Goal: Task Accomplishment & Management: Manage account settings

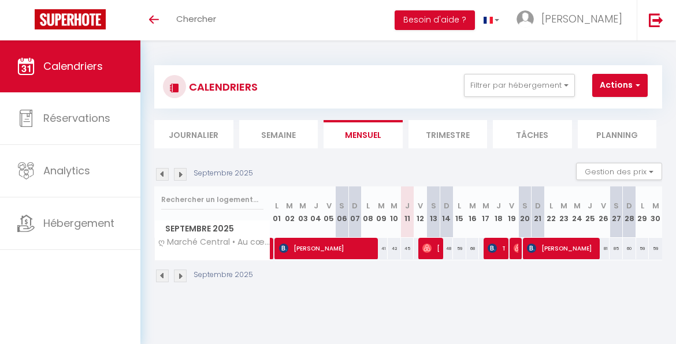
click at [180, 275] on img at bounding box center [180, 276] width 13 height 13
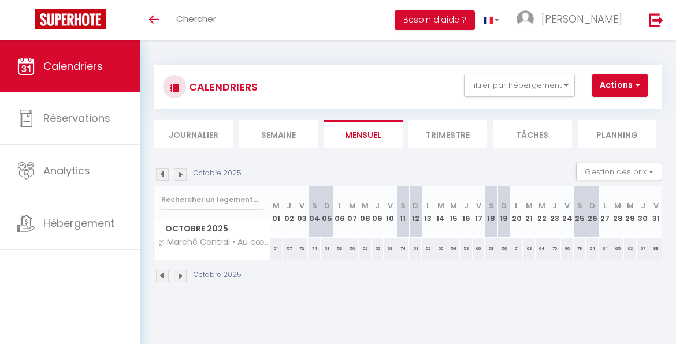
click at [180, 275] on img at bounding box center [180, 276] width 13 height 13
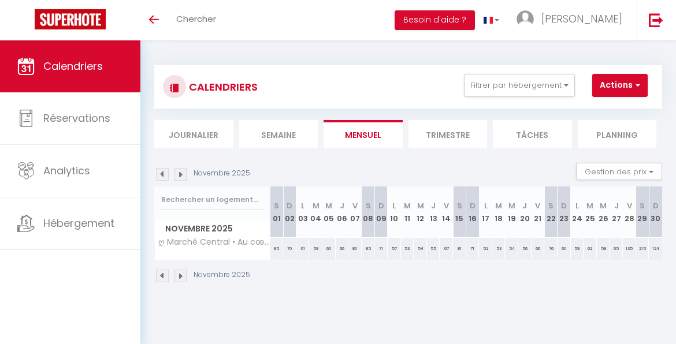
click at [180, 275] on img at bounding box center [180, 276] width 13 height 13
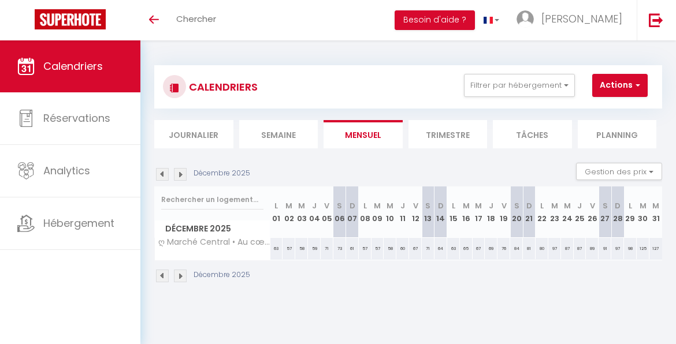
click at [180, 275] on img at bounding box center [180, 276] width 13 height 13
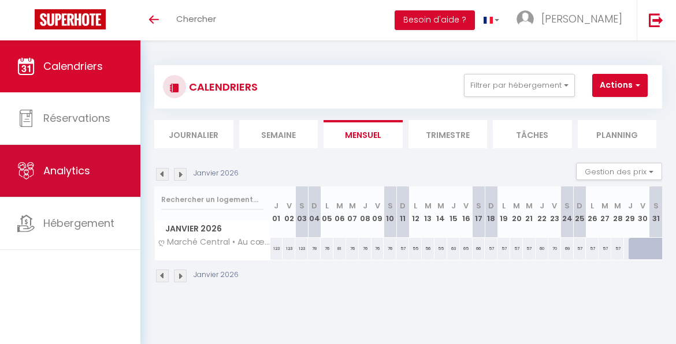
click at [32, 184] on link "Analytics" at bounding box center [70, 171] width 140 height 52
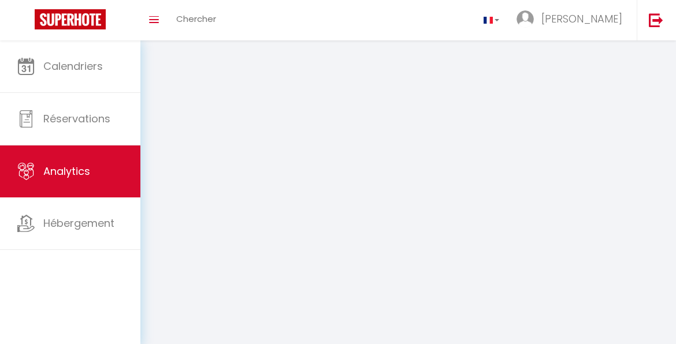
select select "2025"
select select "9"
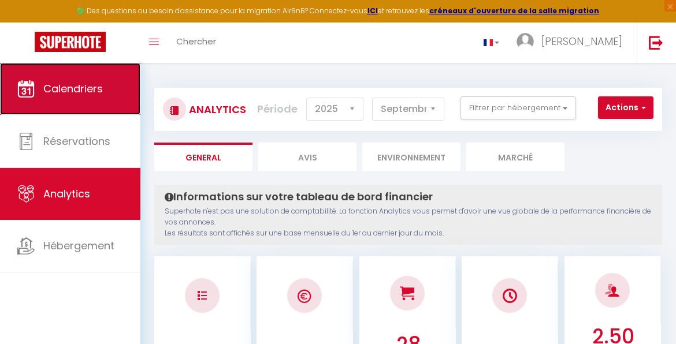
click at [98, 106] on link "Calendriers" at bounding box center [70, 89] width 140 height 52
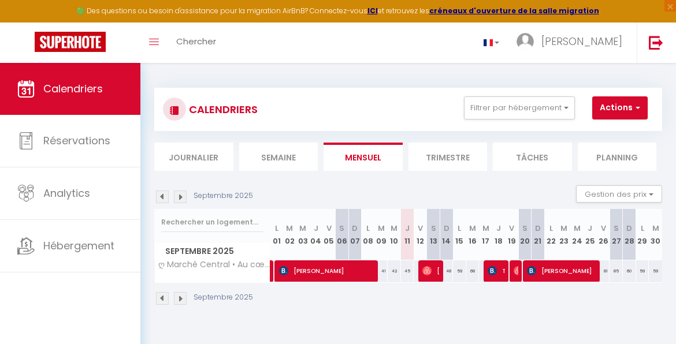
click at [180, 296] on img at bounding box center [180, 298] width 13 height 13
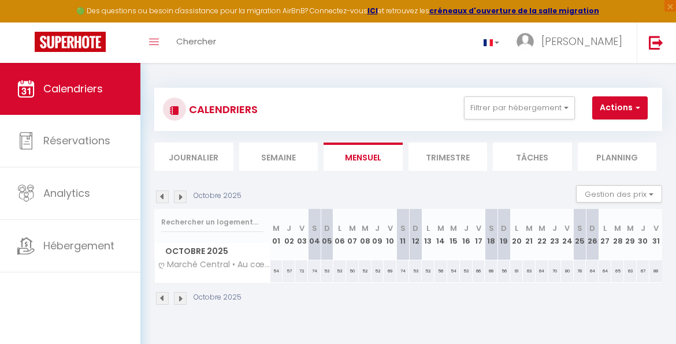
click at [180, 296] on img at bounding box center [180, 298] width 13 height 13
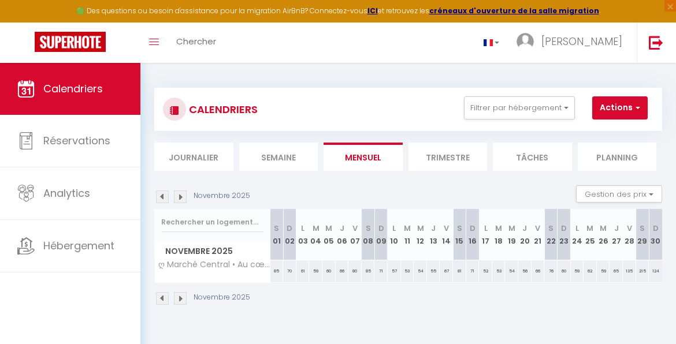
click at [180, 296] on img at bounding box center [180, 298] width 13 height 13
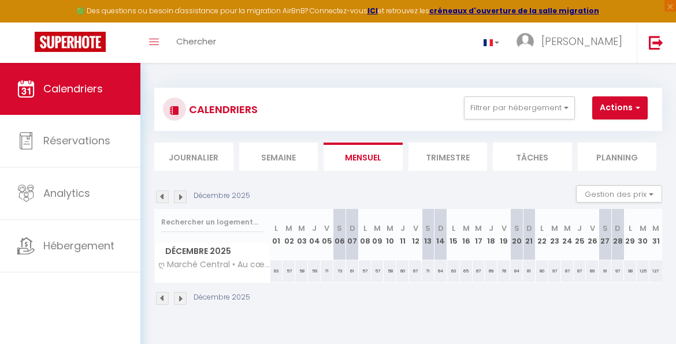
click at [180, 296] on img at bounding box center [180, 298] width 13 height 13
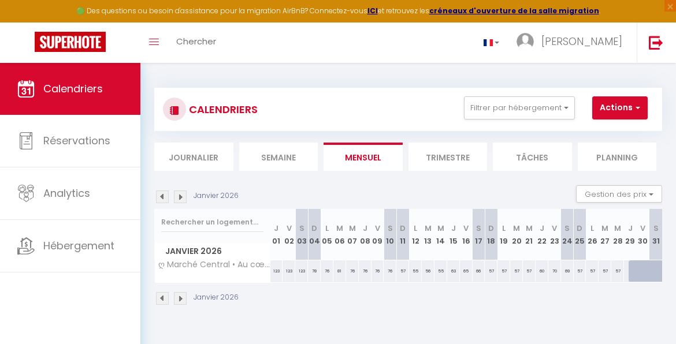
click at [160, 294] on img at bounding box center [162, 298] width 13 height 13
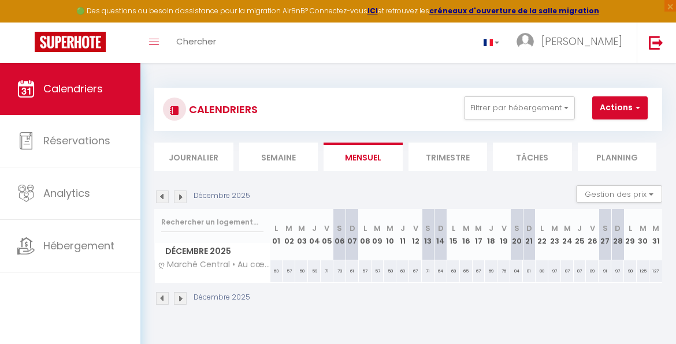
click at [160, 294] on img at bounding box center [162, 298] width 13 height 13
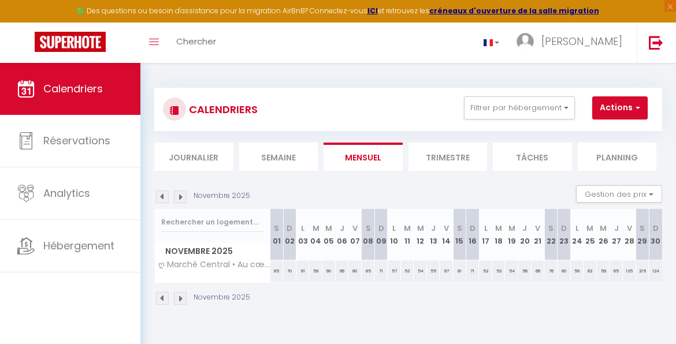
click at [160, 294] on img at bounding box center [162, 298] width 13 height 13
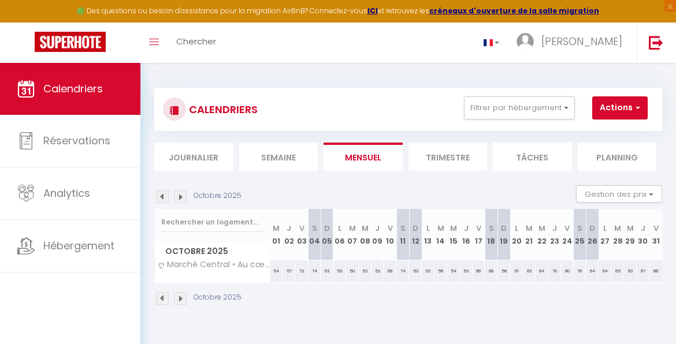
click at [160, 294] on img at bounding box center [162, 298] width 13 height 13
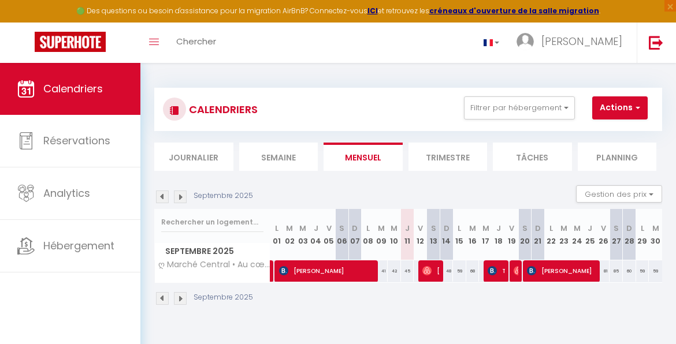
click at [181, 300] on img at bounding box center [180, 298] width 13 height 13
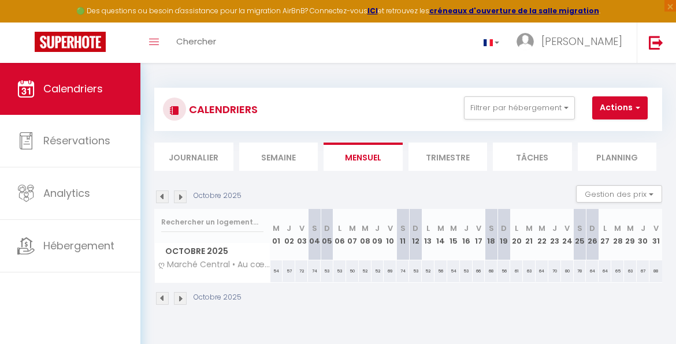
click at [168, 298] on img at bounding box center [162, 298] width 13 height 13
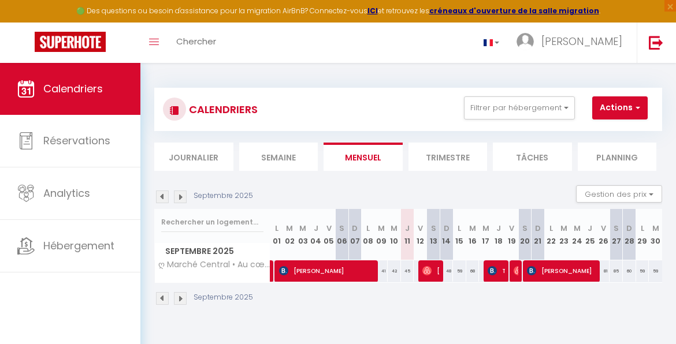
click at [181, 298] on img at bounding box center [180, 298] width 13 height 13
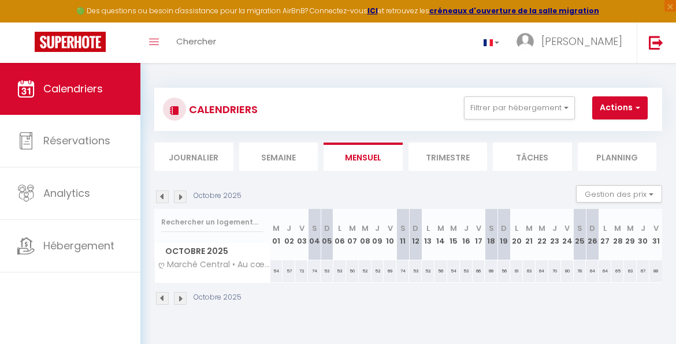
click at [181, 298] on img at bounding box center [180, 298] width 13 height 13
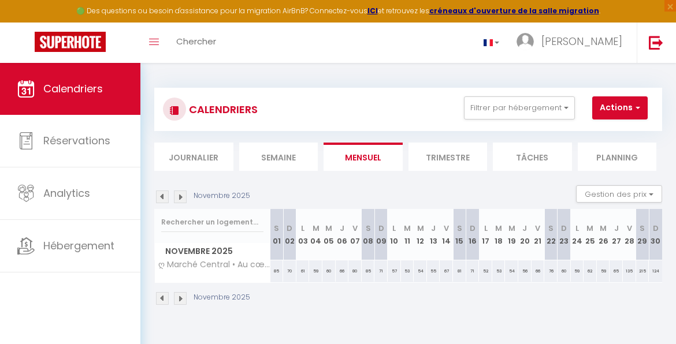
click at [181, 298] on img at bounding box center [180, 298] width 13 height 13
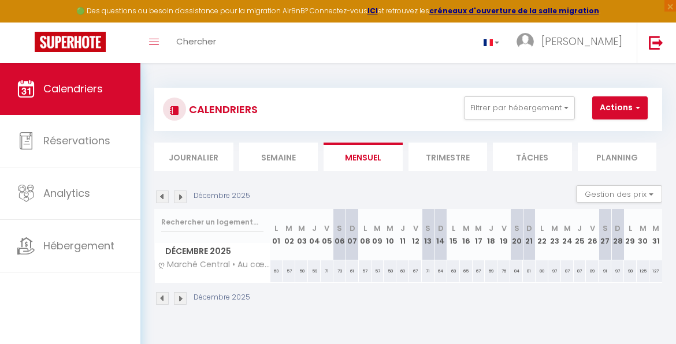
click at [181, 298] on img at bounding box center [180, 298] width 13 height 13
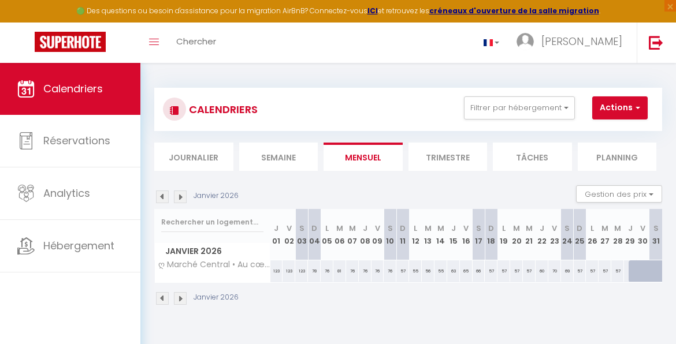
click at [159, 294] on img at bounding box center [162, 298] width 13 height 13
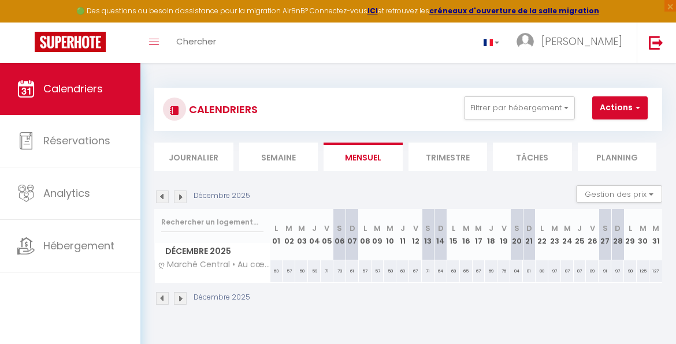
click at [159, 294] on img at bounding box center [162, 298] width 13 height 13
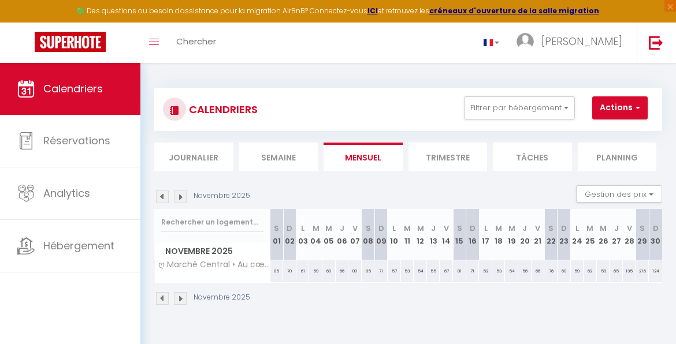
click at [159, 294] on img at bounding box center [162, 298] width 13 height 13
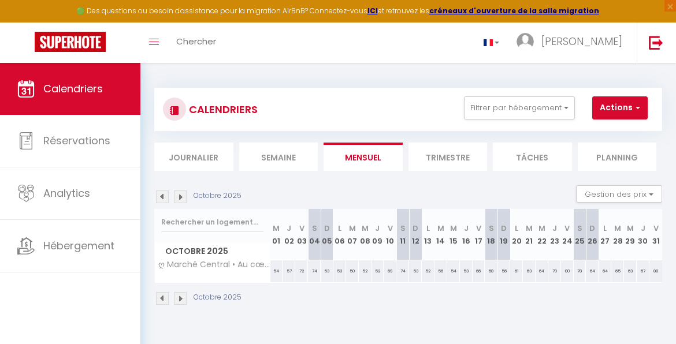
click at [159, 294] on img at bounding box center [162, 298] width 13 height 13
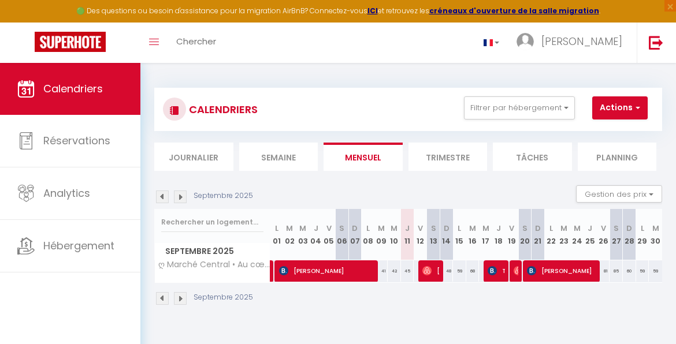
click at [183, 298] on img at bounding box center [180, 298] width 13 height 13
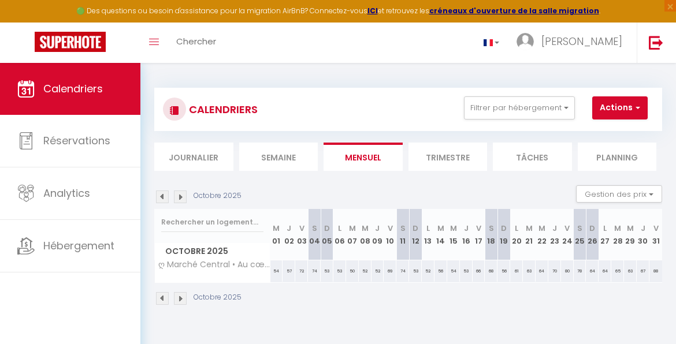
click at [183, 298] on img at bounding box center [180, 298] width 13 height 13
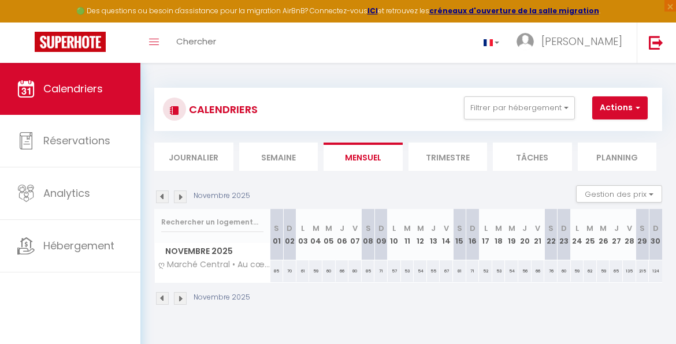
click at [183, 298] on img at bounding box center [180, 298] width 13 height 13
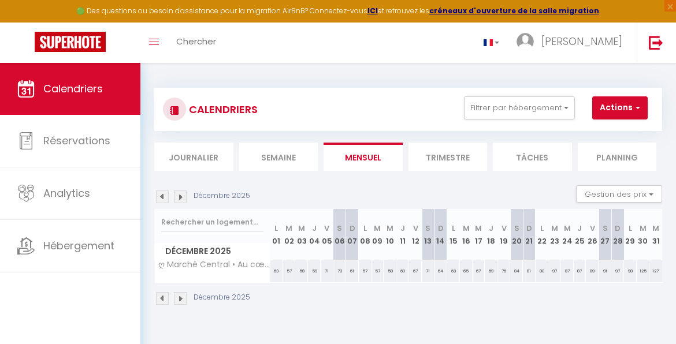
click at [183, 298] on img at bounding box center [180, 298] width 13 height 13
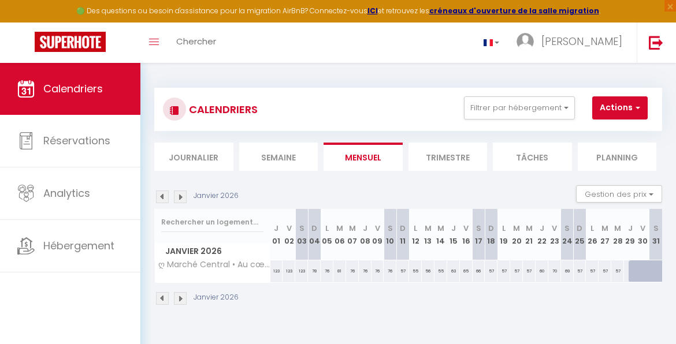
click at [178, 298] on img at bounding box center [180, 298] width 13 height 13
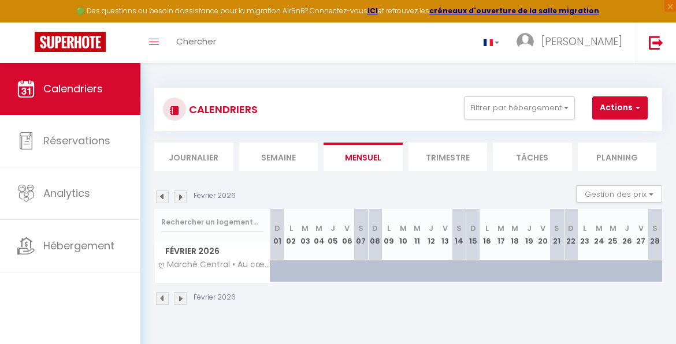
click at [178, 298] on img at bounding box center [180, 298] width 13 height 13
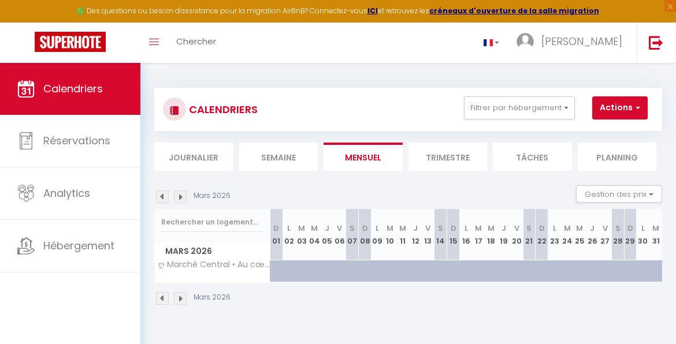
click at [178, 298] on img at bounding box center [180, 298] width 13 height 13
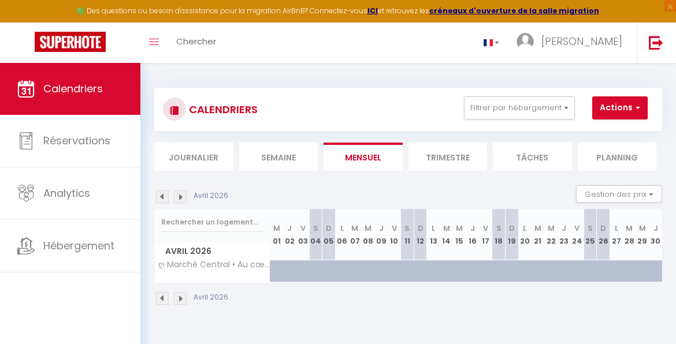
click at [178, 298] on img at bounding box center [180, 298] width 13 height 13
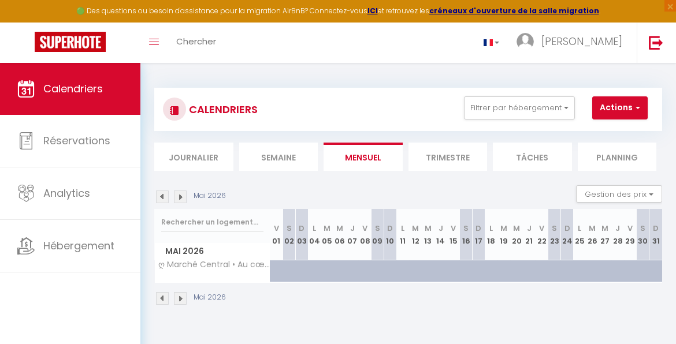
click at [178, 298] on img at bounding box center [180, 298] width 13 height 13
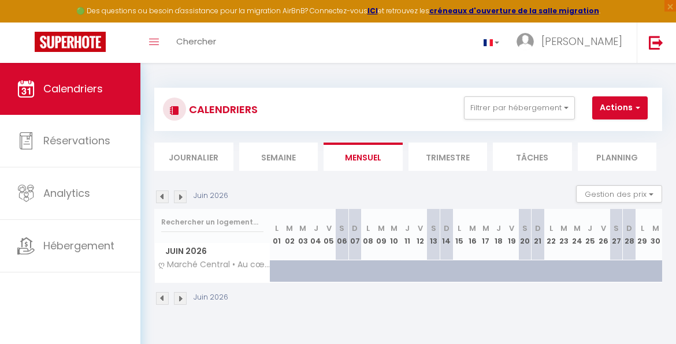
click at [178, 298] on img at bounding box center [180, 298] width 13 height 13
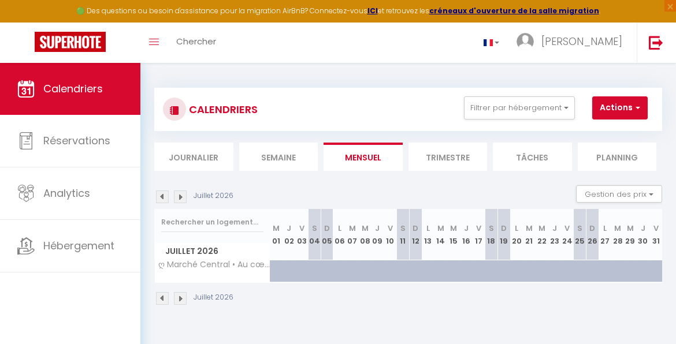
click at [165, 300] on img at bounding box center [162, 298] width 13 height 13
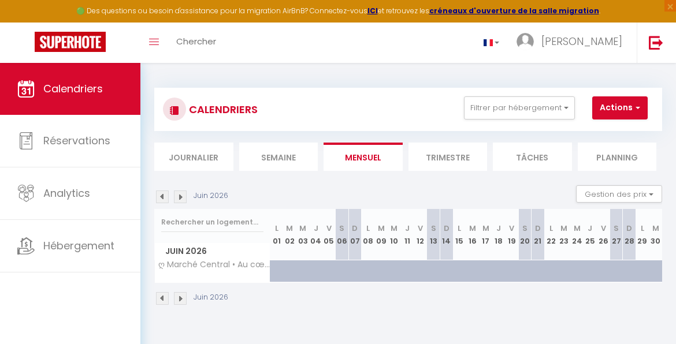
click at [165, 300] on img at bounding box center [162, 298] width 13 height 13
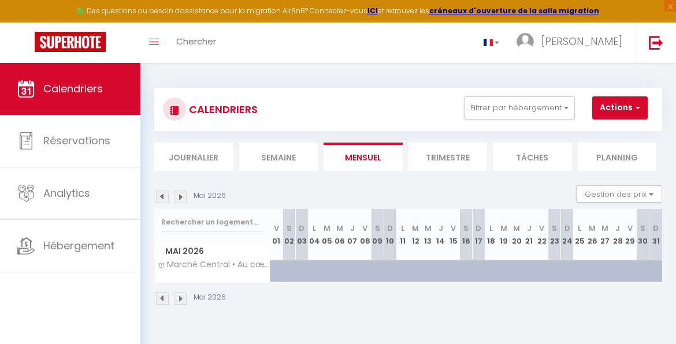
click at [165, 300] on img at bounding box center [162, 298] width 13 height 13
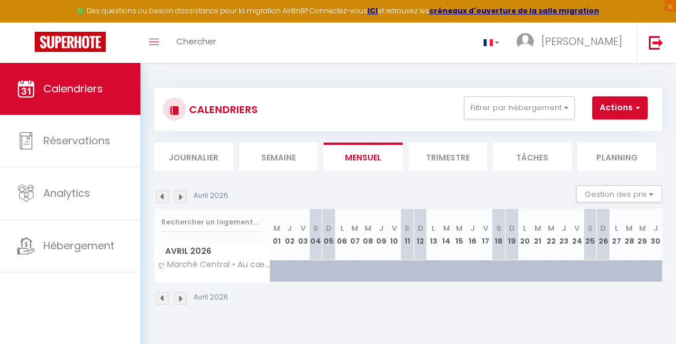
click at [165, 300] on img at bounding box center [162, 298] width 13 height 13
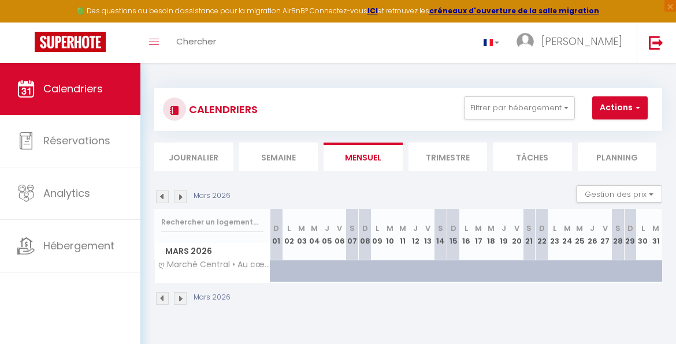
click at [165, 300] on img at bounding box center [162, 298] width 13 height 13
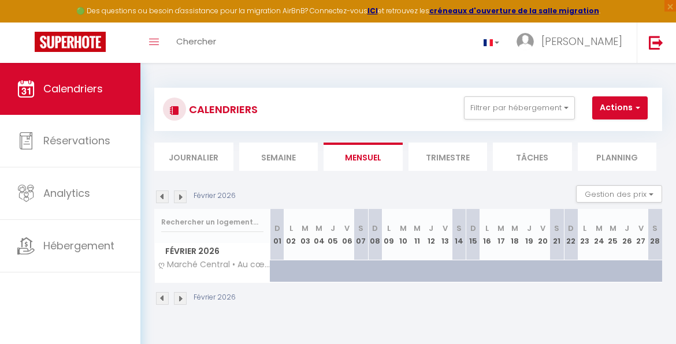
click at [165, 300] on img at bounding box center [162, 298] width 13 height 13
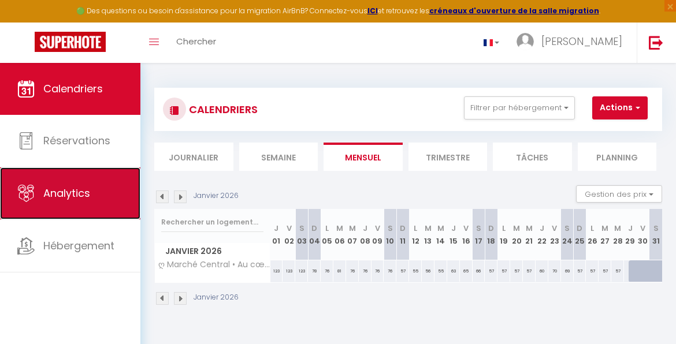
click at [94, 192] on link "Analytics" at bounding box center [70, 194] width 140 height 52
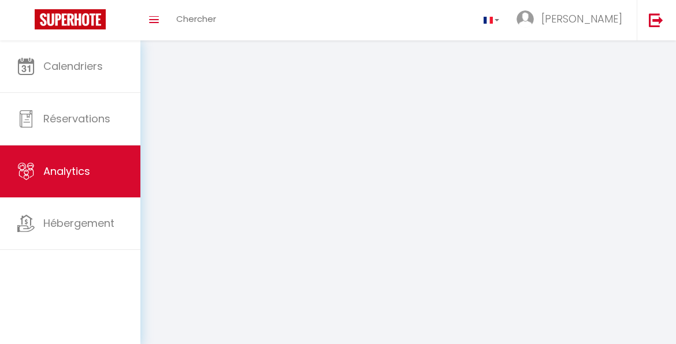
select select "2025"
select select "9"
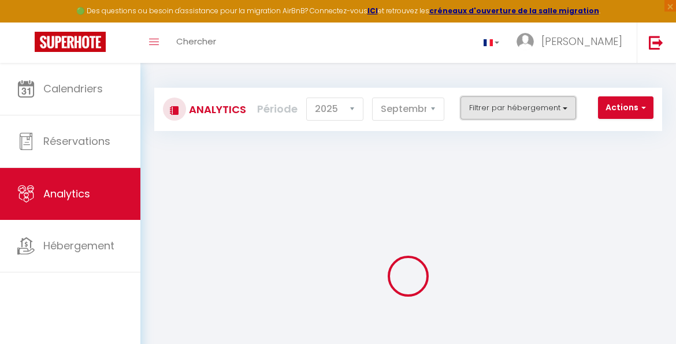
checkbox Rochelle "false"
checkbox Spacieux "false"
click at [483, 111] on button "Filtrer par hébergement" at bounding box center [519, 108] width 116 height 23
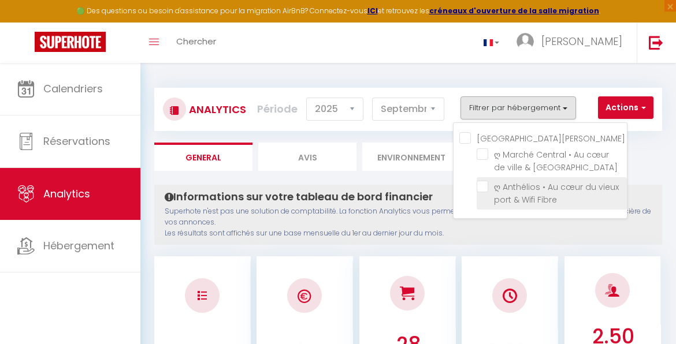
click at [480, 185] on Fibre "checkbox" at bounding box center [552, 187] width 150 height 12
checkbox Fibre "true"
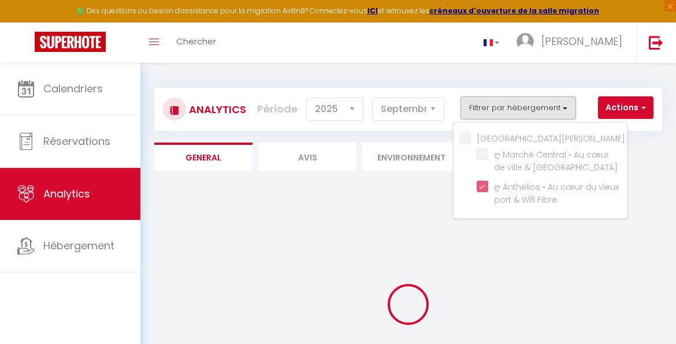
checkbox Spacieux "false"
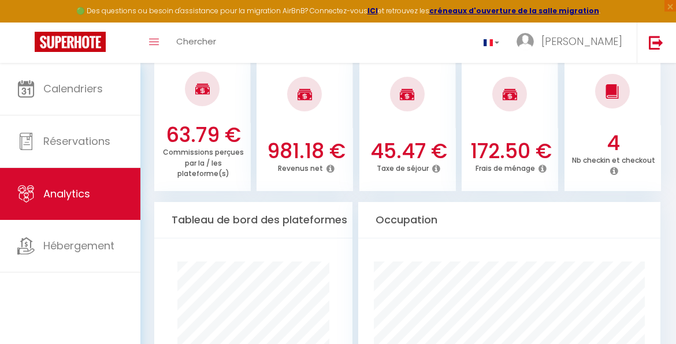
scroll to position [533, 0]
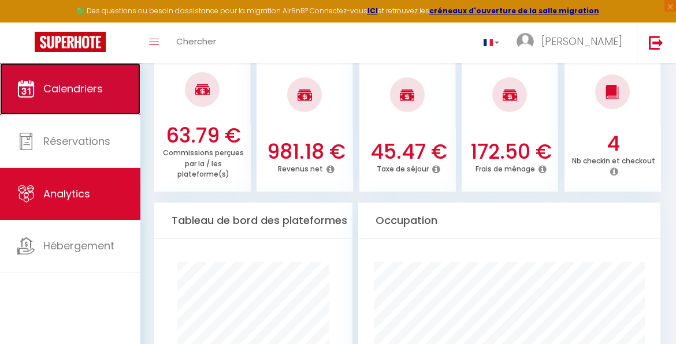
click at [92, 99] on link "Calendriers" at bounding box center [70, 89] width 140 height 52
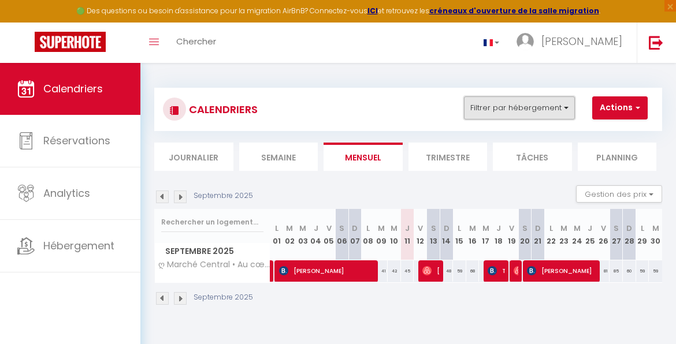
click at [514, 101] on button "Filtrer par hébergement" at bounding box center [519, 108] width 111 height 23
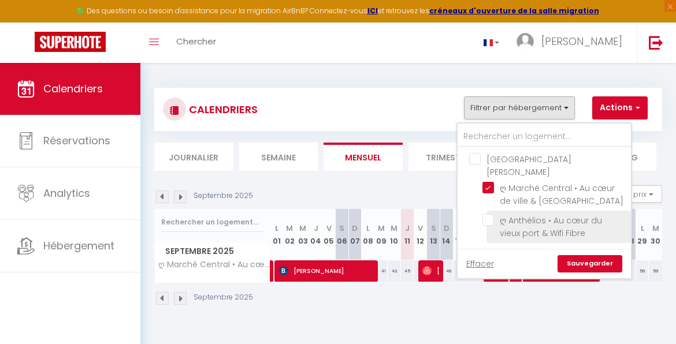
click at [491, 214] on input "ღ Anthélios • Au cœur du vieux port & Wifi Fibre" at bounding box center [555, 220] width 144 height 12
checkbox input "true"
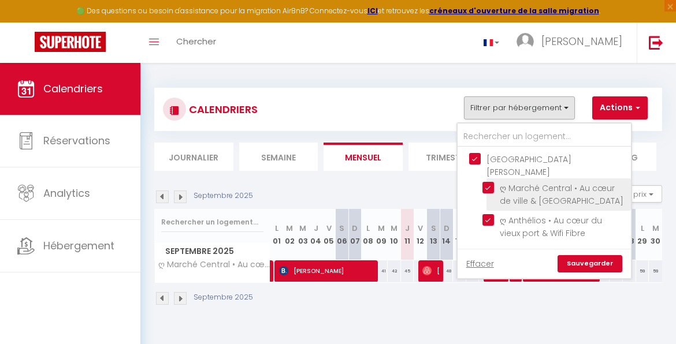
click at [486, 182] on input "ღ Marché Central • Au cœur de ville & [GEOGRAPHIC_DATA]" at bounding box center [555, 188] width 144 height 12
checkbox input "false"
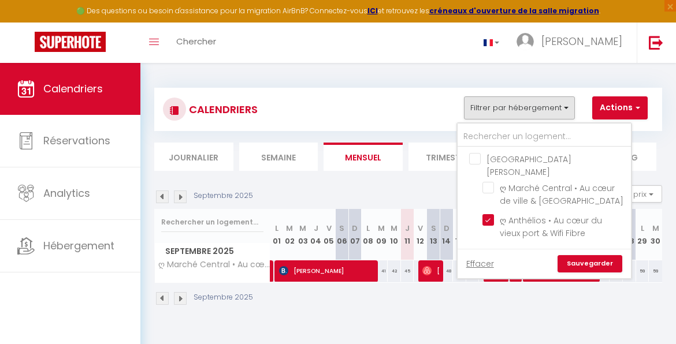
click at [576, 255] on link "Sauvegarder" at bounding box center [590, 263] width 65 height 17
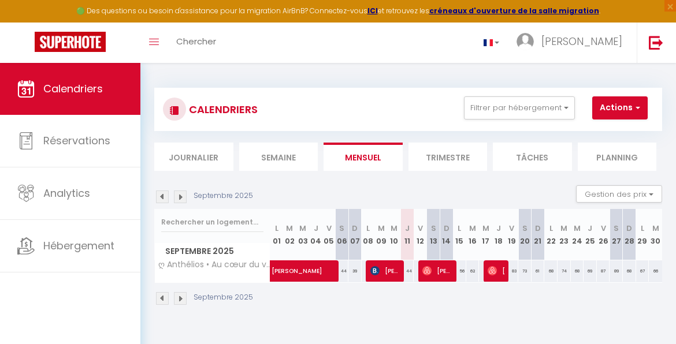
click at [452, 170] on li "Trimestre" at bounding box center [448, 157] width 79 height 28
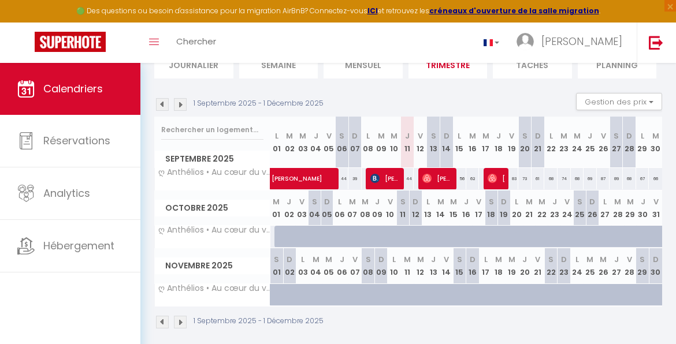
scroll to position [110, 0]
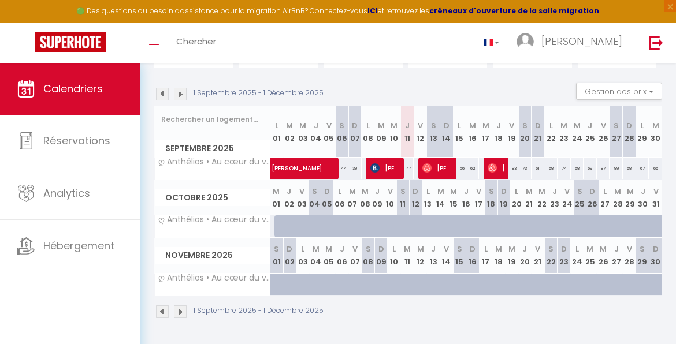
click at [281, 217] on div at bounding box center [280, 227] width 13 height 22
click at [306, 222] on div at bounding box center [306, 233] width 13 height 22
click at [623, 163] on div "68" at bounding box center [629, 168] width 13 height 21
click at [649, 158] on div "66" at bounding box center [655, 168] width 13 height 21
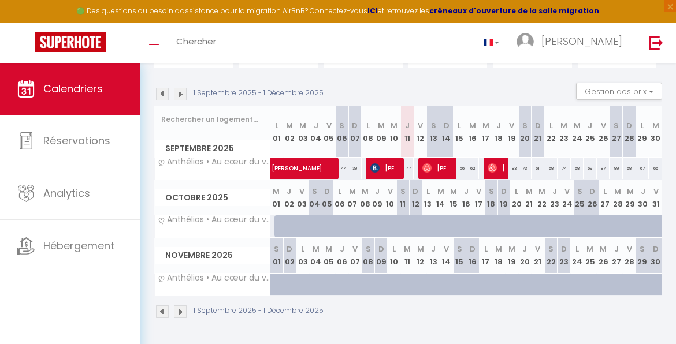
click at [649, 158] on div "66" at bounding box center [655, 168] width 13 height 21
drag, startPoint x: 642, startPoint y: 158, endPoint x: 603, endPoint y: 83, distance: 84.8
click at [603, 83] on button "Gestion des prix" at bounding box center [619, 91] width 86 height 17
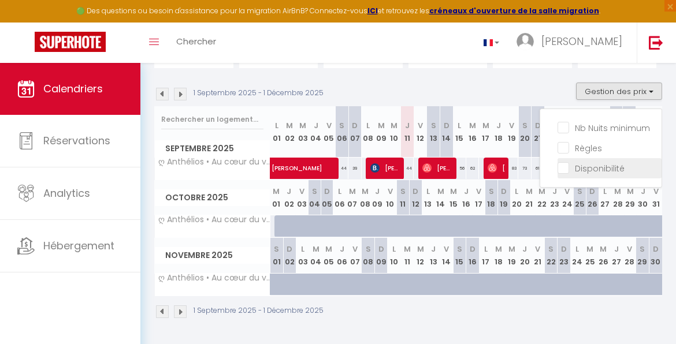
click at [573, 162] on input "Disponibilité" at bounding box center [610, 168] width 104 height 12
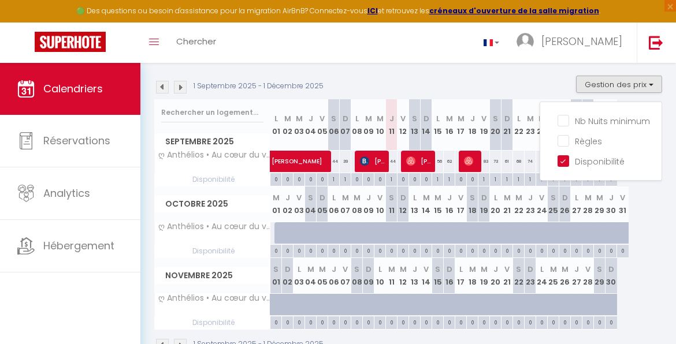
click at [276, 233] on div at bounding box center [280, 233] width 12 height 22
click at [504, 88] on div "1 Septembre 2025 - 1 Décembre 2025 Gestion des prix Nb Nuits minimum Règles Dis…" at bounding box center [408, 88] width 508 height 24
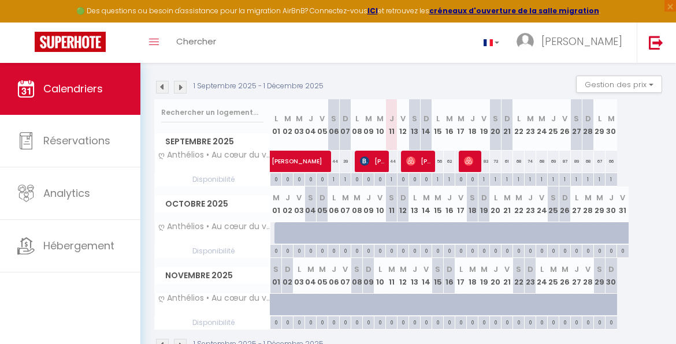
click at [284, 232] on div at bounding box center [288, 233] width 12 height 22
drag, startPoint x: 284, startPoint y: 232, endPoint x: 606, endPoint y: 229, distance: 321.9
click at [606, 229] on div at bounding box center [612, 233] width 12 height 22
click at [602, 163] on div "67" at bounding box center [600, 161] width 12 height 21
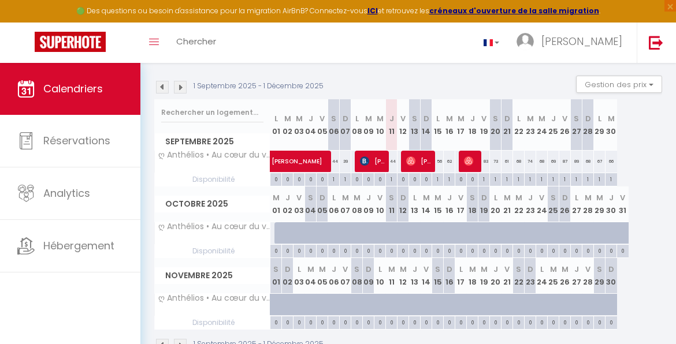
click at [602, 163] on div "67" at bounding box center [600, 161] width 12 height 21
click at [607, 163] on div "66" at bounding box center [612, 161] width 12 height 21
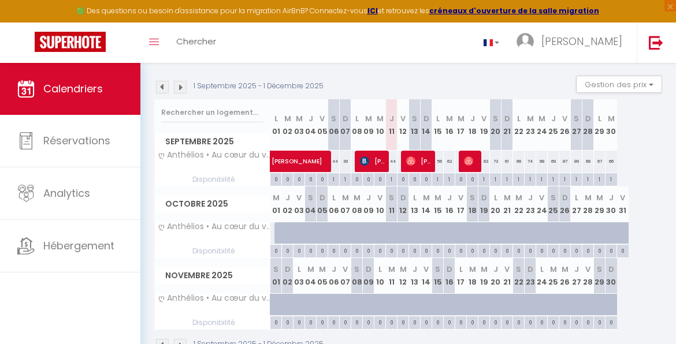
click at [449, 233] on div at bounding box center [454, 240] width 12 height 22
click at [274, 249] on div "0" at bounding box center [275, 250] width 11 height 11
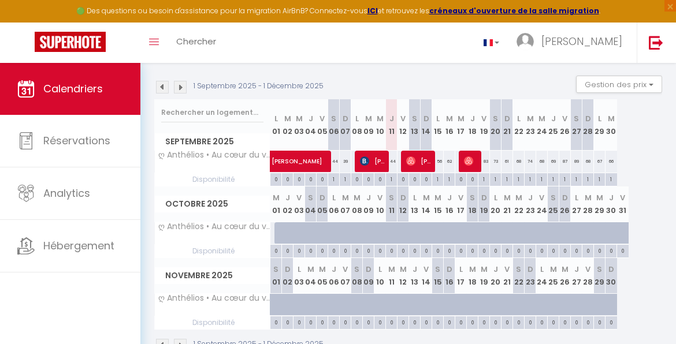
click at [274, 249] on div "0" at bounding box center [275, 250] width 11 height 11
click at [313, 223] on div at bounding box center [311, 233] width 12 height 22
click at [283, 245] on div "0" at bounding box center [287, 250] width 11 height 11
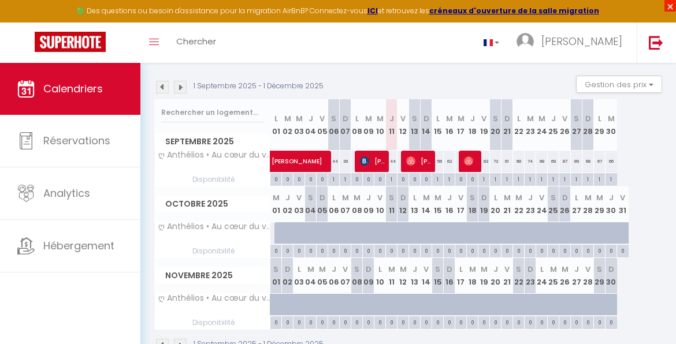
click at [666, 9] on span "×" at bounding box center [671, 6] width 12 height 12
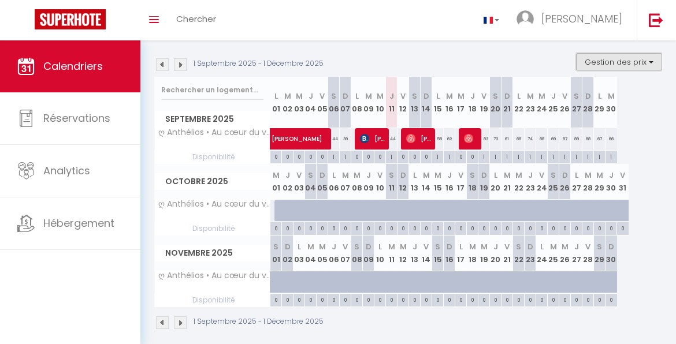
click at [644, 58] on button "Gestion des prix" at bounding box center [619, 61] width 86 height 17
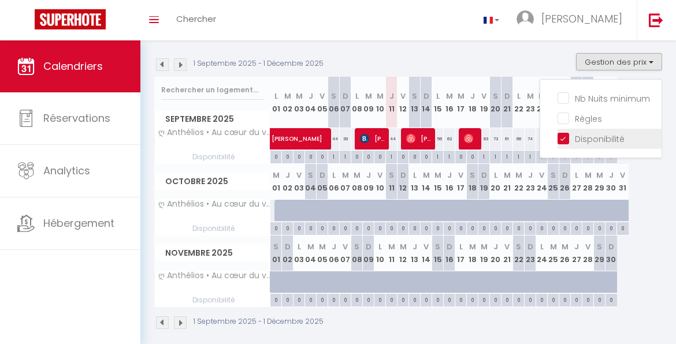
click at [584, 135] on input "Disponibilité" at bounding box center [610, 138] width 104 height 12
checkbox input "false"
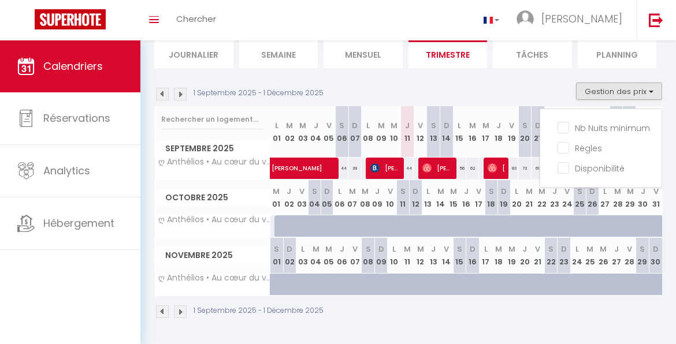
scroll to position [87, 0]
click at [477, 186] on th "V 17" at bounding box center [479, 197] width 13 height 35
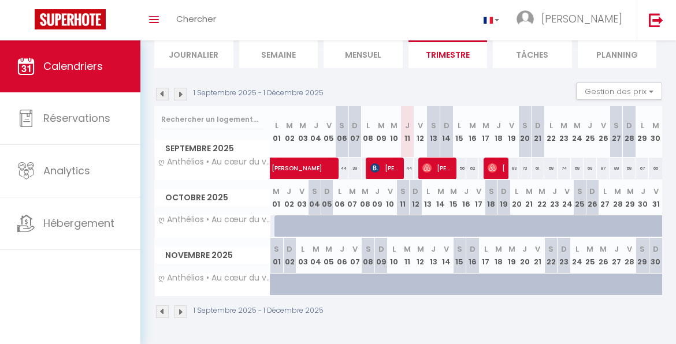
click at [289, 216] on div at bounding box center [289, 227] width 13 height 22
drag, startPoint x: 289, startPoint y: 213, endPoint x: 280, endPoint y: 216, distance: 9.1
click at [280, 216] on div at bounding box center [280, 227] width 13 height 22
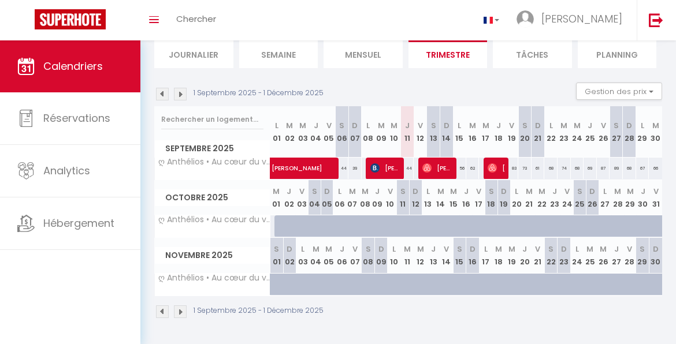
click at [280, 216] on div at bounding box center [280, 227] width 13 height 22
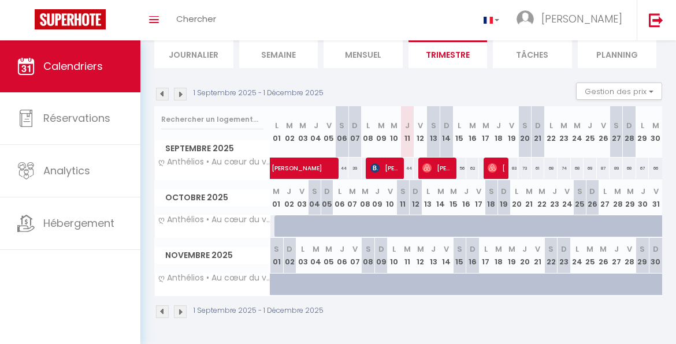
click at [280, 216] on div at bounding box center [280, 227] width 13 height 22
click at [284, 222] on div at bounding box center [289, 227] width 13 height 22
click at [357, 164] on span "[PERSON_NAME]" at bounding box center [338, 162] width 133 height 22
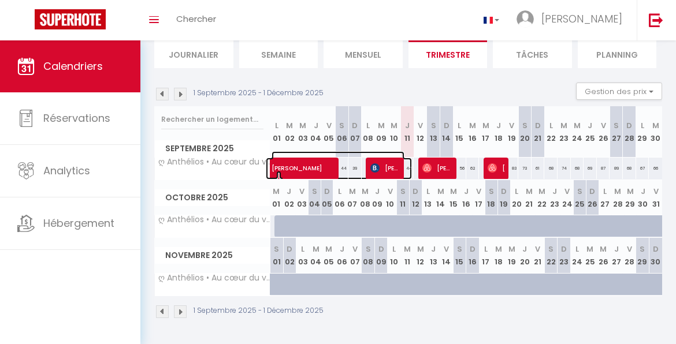
select select "OK"
select select "0"
select select "1"
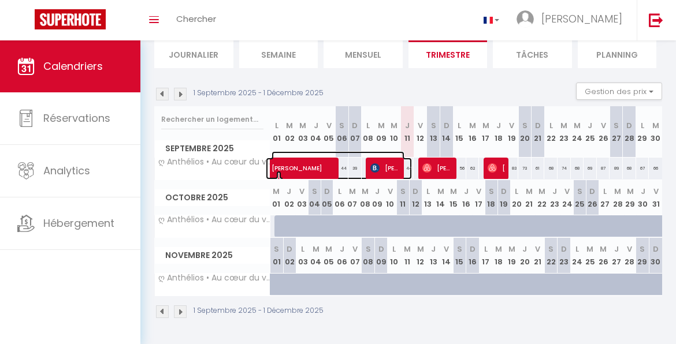
select select
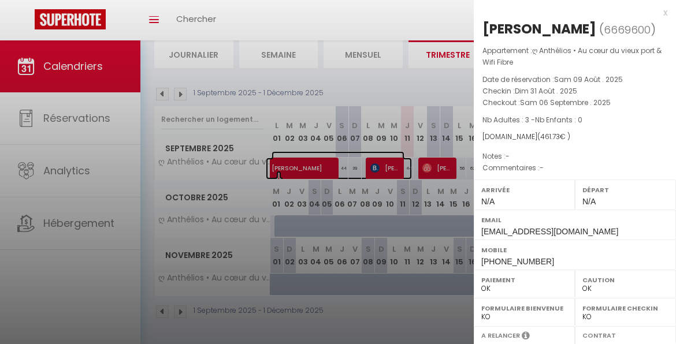
select select "23274"
click at [403, 161] on div at bounding box center [338, 172] width 676 height 344
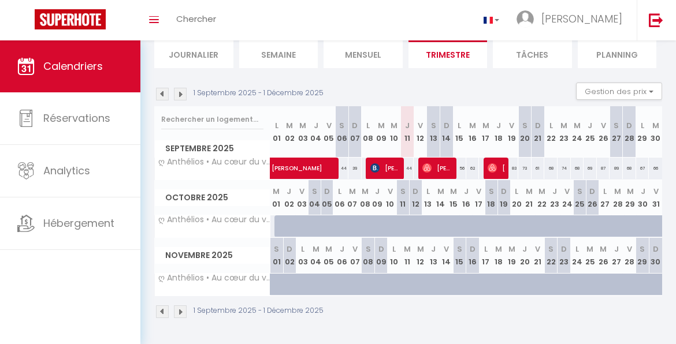
click at [518, 163] on div "73" at bounding box center [524, 168] width 13 height 21
click at [520, 163] on div "73" at bounding box center [524, 168] width 13 height 21
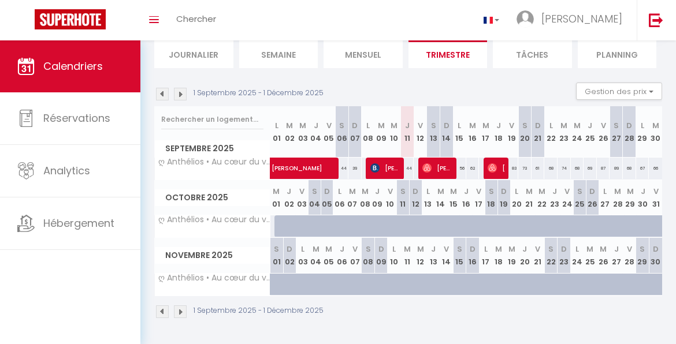
click at [520, 163] on div "73" at bounding box center [524, 168] width 13 height 21
drag, startPoint x: 520, startPoint y: 163, endPoint x: 528, endPoint y: 163, distance: 8.1
click at [532, 163] on div "61" at bounding box center [538, 168] width 13 height 21
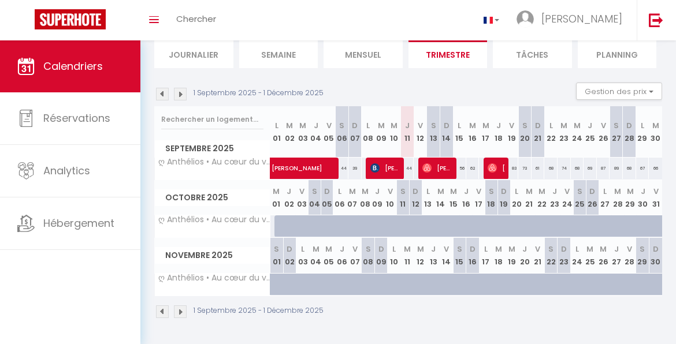
click at [547, 158] on div "68" at bounding box center [550, 168] width 13 height 21
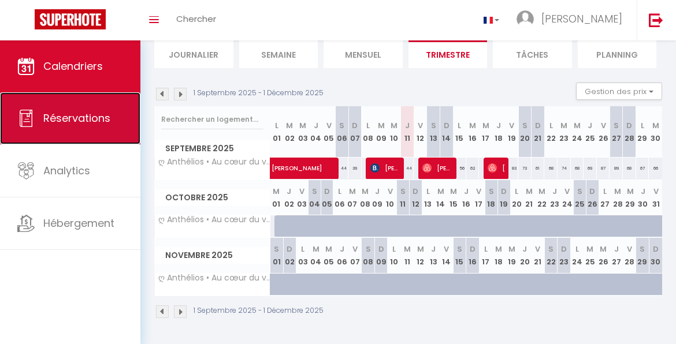
click at [95, 116] on span "Réservations" at bounding box center [76, 118] width 67 height 14
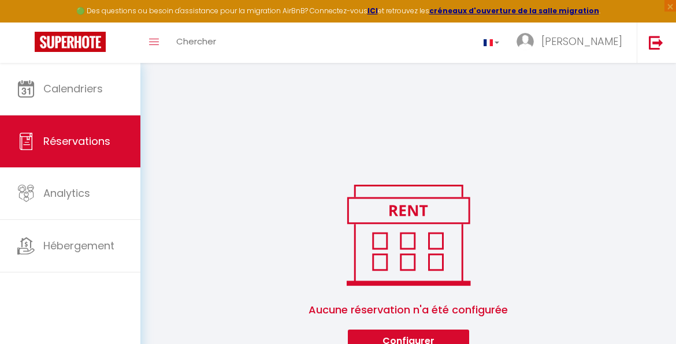
scroll to position [247, 0]
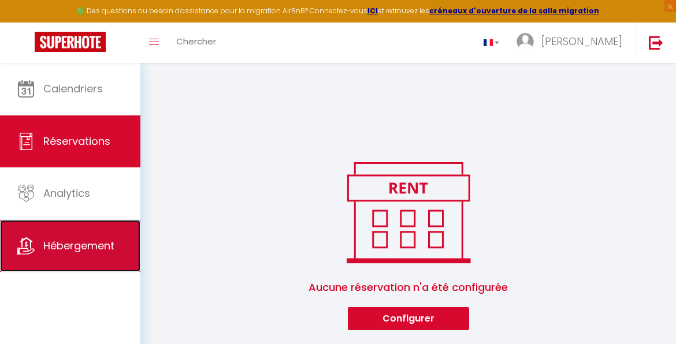
click at [81, 224] on link "Hébergement" at bounding box center [70, 246] width 140 height 52
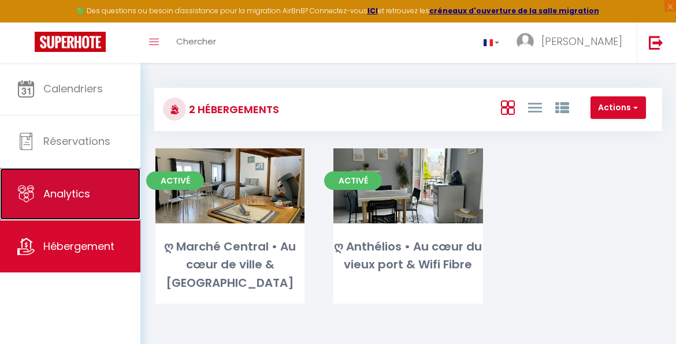
click at [91, 196] on link "Analytics" at bounding box center [70, 194] width 140 height 52
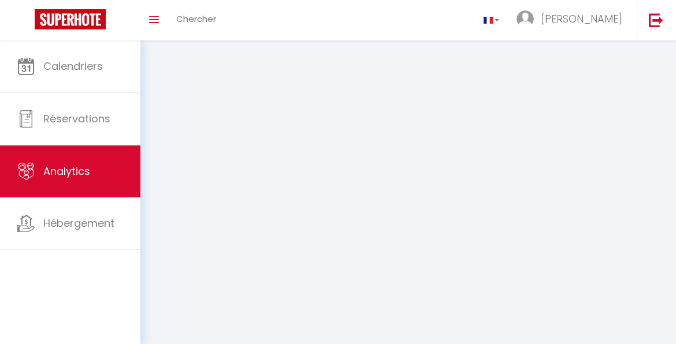
select select "2025"
select select "9"
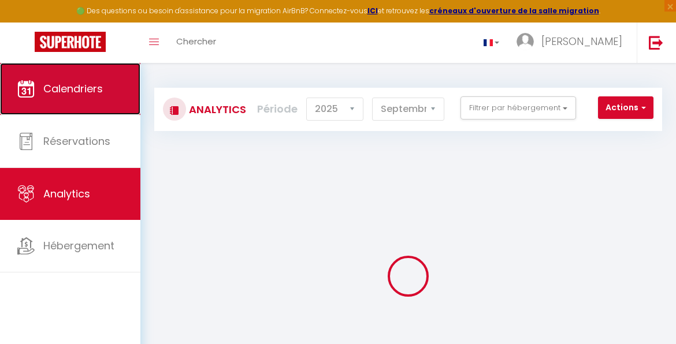
click at [77, 101] on link "Calendriers" at bounding box center [70, 89] width 140 height 52
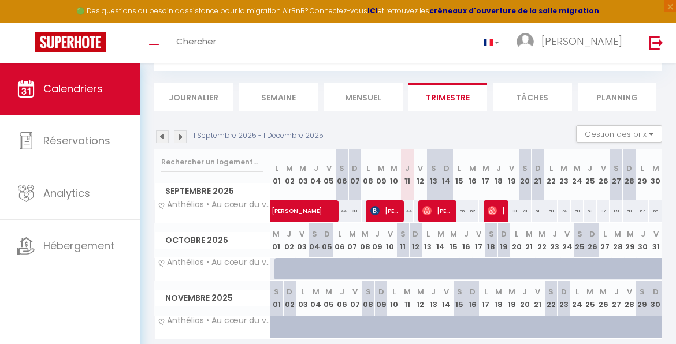
scroll to position [92, 0]
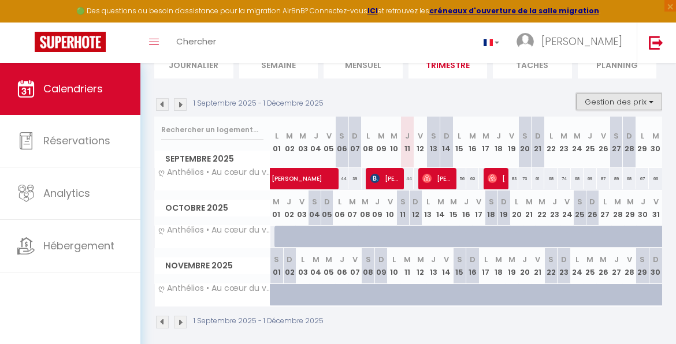
click at [625, 107] on button "Gestion des prix" at bounding box center [619, 101] width 86 height 17
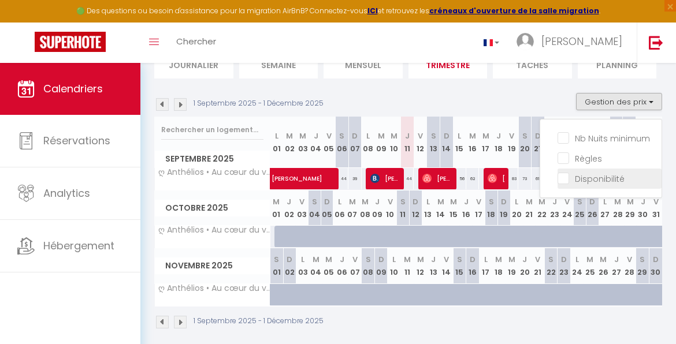
click at [564, 183] on input "Disponibilité" at bounding box center [610, 178] width 104 height 12
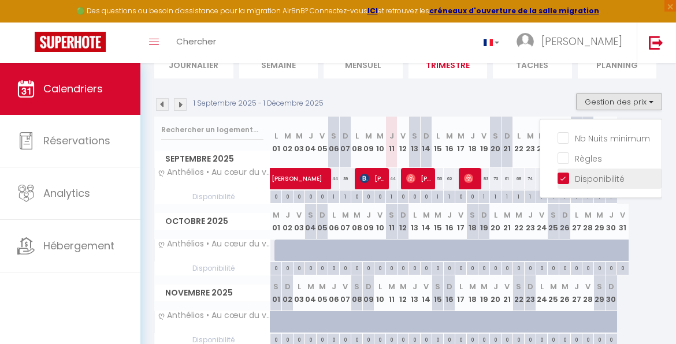
click at [564, 183] on input "Disponibilité" at bounding box center [610, 178] width 104 height 12
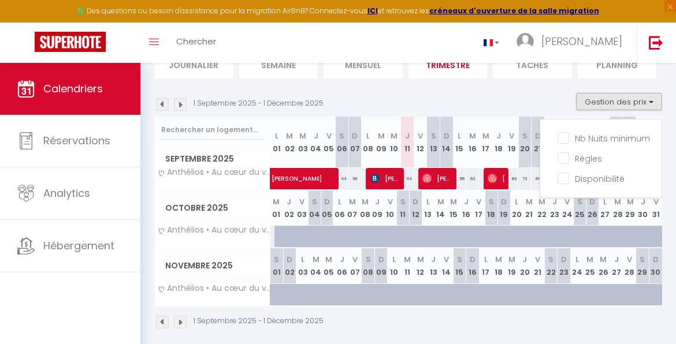
click at [498, 99] on div "1 Septembre 2025 - 1 Décembre 2025 Gestion des prix Nb Nuits minimum Règles Dis…" at bounding box center [408, 105] width 508 height 24
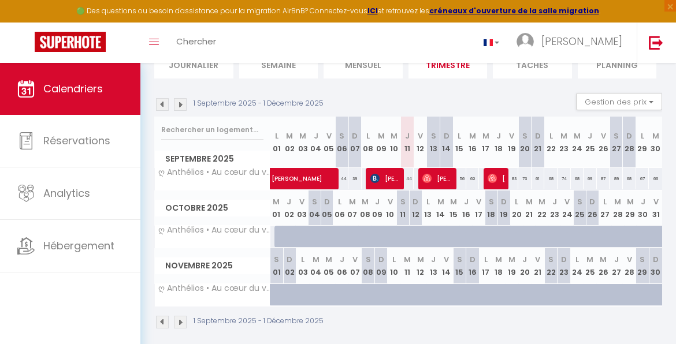
click at [532, 173] on div "61" at bounding box center [538, 178] width 13 height 21
drag, startPoint x: 530, startPoint y: 173, endPoint x: 546, endPoint y: 179, distance: 17.2
click at [546, 179] on div "68" at bounding box center [550, 178] width 13 height 21
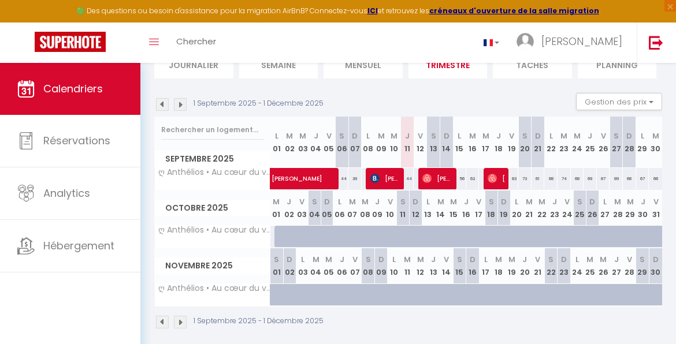
click at [546, 179] on div "68" at bounding box center [550, 178] width 13 height 21
click at [302, 231] on div at bounding box center [301, 237] width 13 height 22
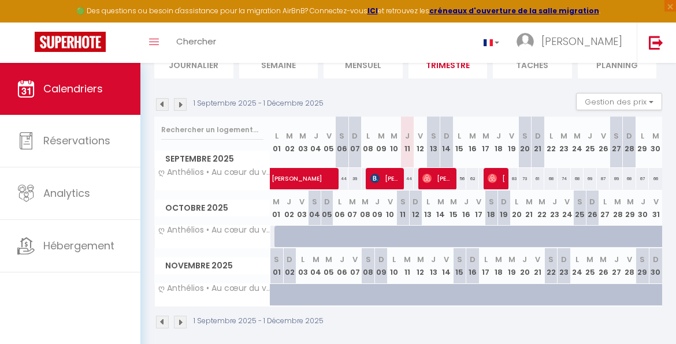
click at [302, 231] on div at bounding box center [301, 237] width 13 height 22
click at [298, 236] on div at bounding box center [301, 237] width 13 height 22
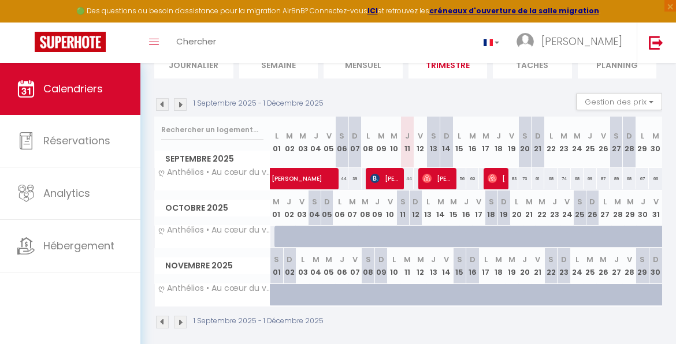
click at [298, 236] on div at bounding box center [301, 237] width 13 height 22
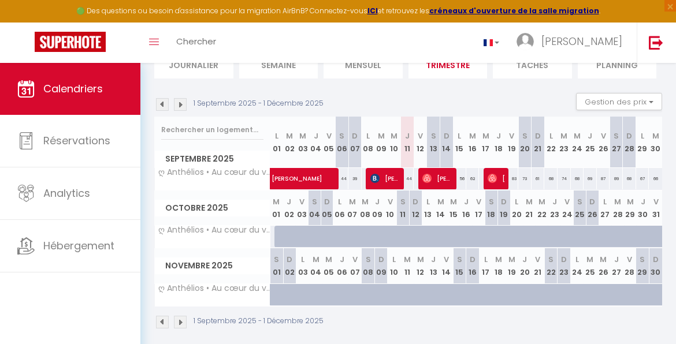
click at [298, 236] on div at bounding box center [301, 237] width 13 height 22
drag, startPoint x: 298, startPoint y: 236, endPoint x: 281, endPoint y: 233, distance: 16.4
click at [281, 233] on div at bounding box center [280, 237] width 13 height 22
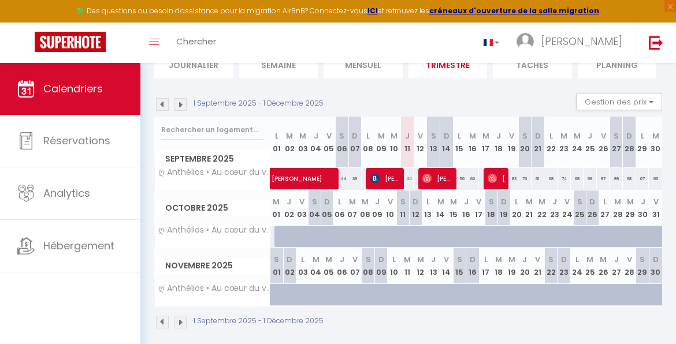
click at [281, 233] on div at bounding box center [280, 237] width 13 height 22
click at [306, 241] on div at bounding box center [306, 243] width 13 height 22
click at [611, 176] on div "89" at bounding box center [616, 178] width 13 height 21
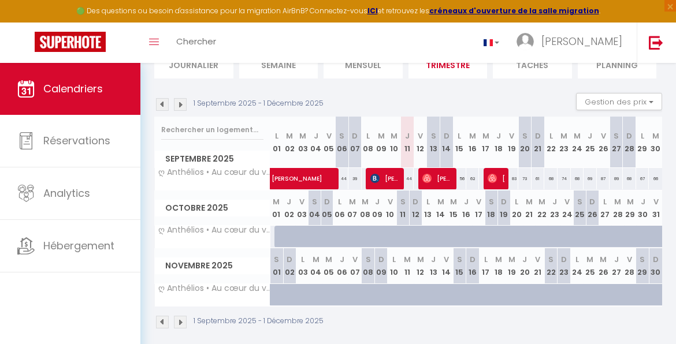
click at [610, 179] on div "89" at bounding box center [616, 178] width 13 height 21
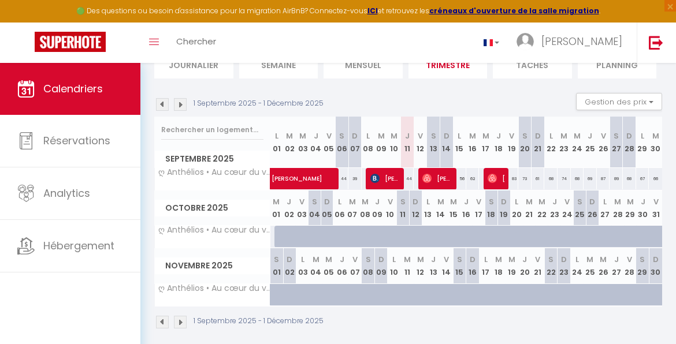
click at [610, 179] on div "89" at bounding box center [616, 178] width 13 height 21
drag, startPoint x: 609, startPoint y: 179, endPoint x: 452, endPoint y: 96, distance: 177.1
click at [452, 96] on div "1 Septembre 2025 - 1 Décembre 2025 Gestion des prix Nb Nuits minimum Règles Dis…" at bounding box center [408, 105] width 508 height 24
click at [586, 98] on button "Gestion des prix" at bounding box center [619, 101] width 86 height 17
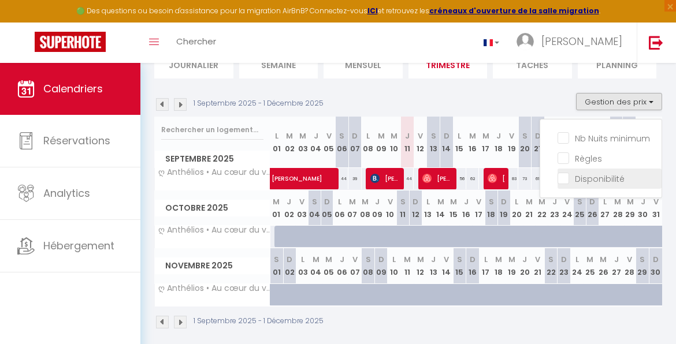
click at [558, 181] on input "Disponibilité" at bounding box center [610, 178] width 104 height 12
checkbox input "true"
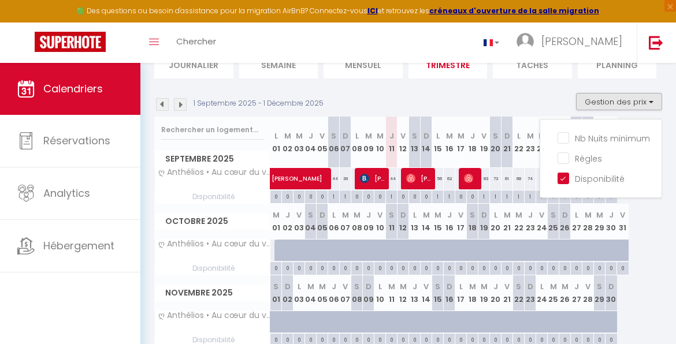
click at [476, 99] on div "1 Septembre 2025 - 1 Décembre 2025 Gestion des prix Nb Nuits minimum Règles Dis…" at bounding box center [408, 105] width 508 height 24
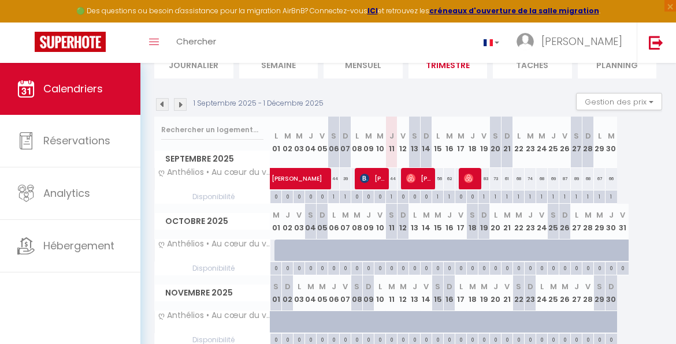
click at [278, 265] on div "0" at bounding box center [275, 267] width 11 height 11
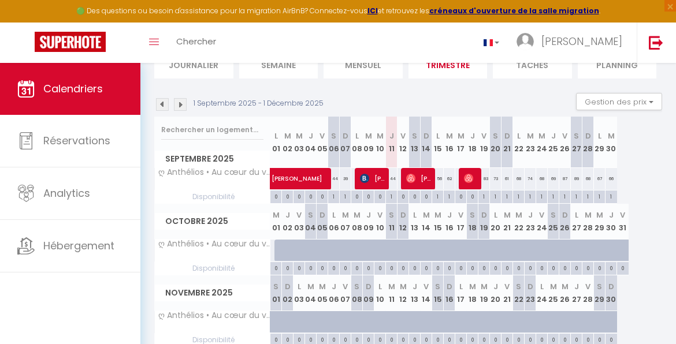
drag, startPoint x: 278, startPoint y: 265, endPoint x: 238, endPoint y: 265, distance: 40.5
click at [238, 265] on span "Disponibilité" at bounding box center [212, 268] width 115 height 13
click at [228, 265] on span "Disponibilité" at bounding box center [212, 268] width 115 height 13
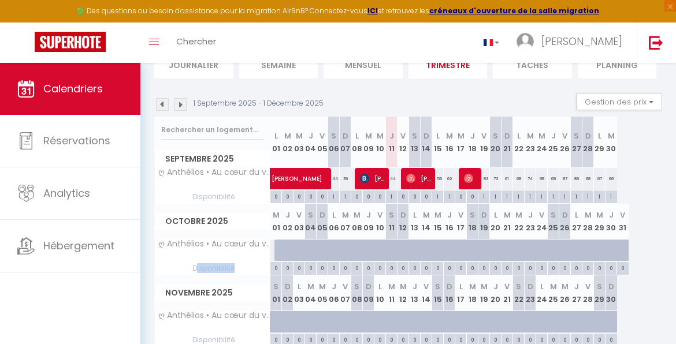
click at [228, 265] on span "Disponibilité" at bounding box center [212, 268] width 115 height 13
drag, startPoint x: 228, startPoint y: 265, endPoint x: 275, endPoint y: 270, distance: 47.1
click at [275, 270] on tr "Disponibilité 0 0 0 0 0 0 0 0 0 0 0 0 0" at bounding box center [392, 268] width 474 height 13
click at [275, 270] on div "0" at bounding box center [275, 267] width 11 height 11
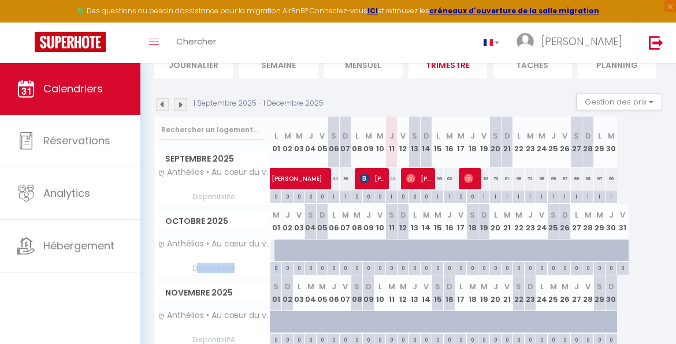
drag, startPoint x: 275, startPoint y: 270, endPoint x: 284, endPoint y: 269, distance: 8.8
click at [284, 269] on div "0" at bounding box center [287, 267] width 11 height 11
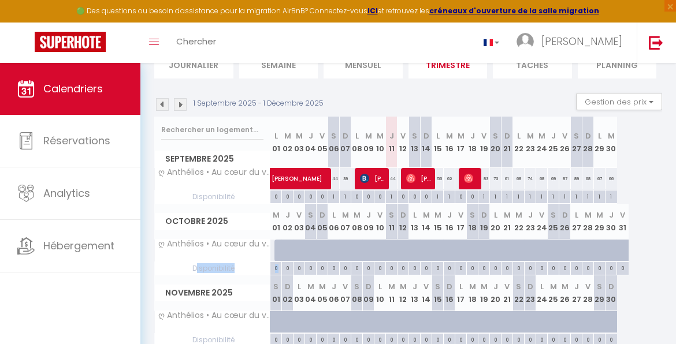
click at [284, 269] on div "0" at bounding box center [287, 267] width 11 height 11
click at [581, 266] on div "0" at bounding box center [576, 267] width 11 height 11
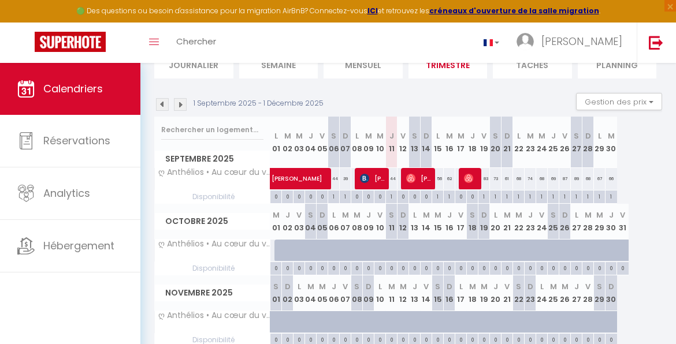
click at [577, 270] on div "0" at bounding box center [576, 267] width 11 height 11
click at [276, 265] on div "0" at bounding box center [275, 267] width 11 height 11
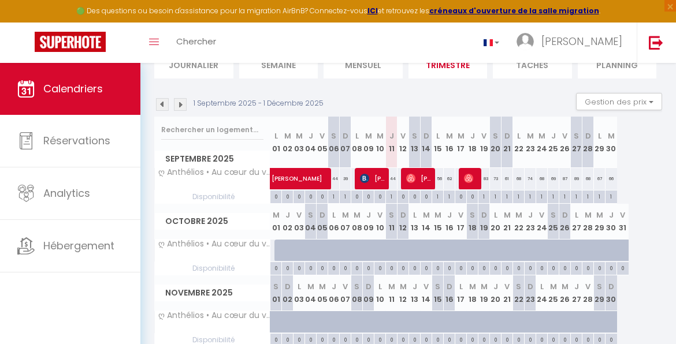
click at [276, 265] on div "0" at bounding box center [275, 267] width 11 height 11
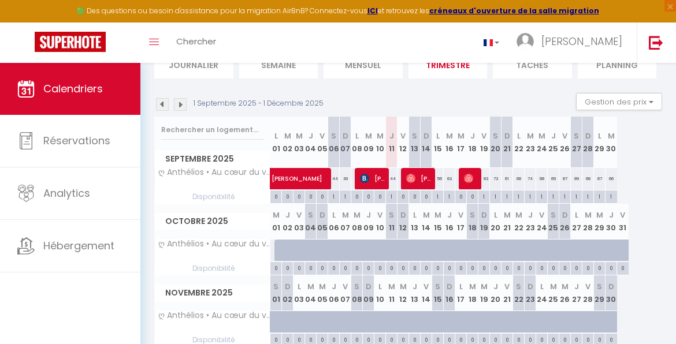
click at [276, 265] on div "0" at bounding box center [275, 267] width 11 height 11
click at [158, 39] on icon "Toggle menubar" at bounding box center [154, 42] width 10 height 7
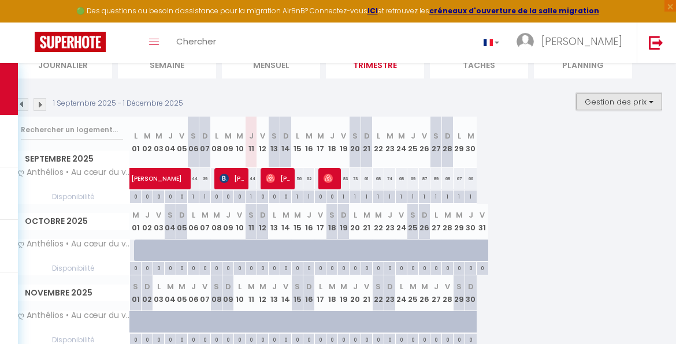
click at [637, 104] on button "Gestion des prix" at bounding box center [619, 101] width 86 height 17
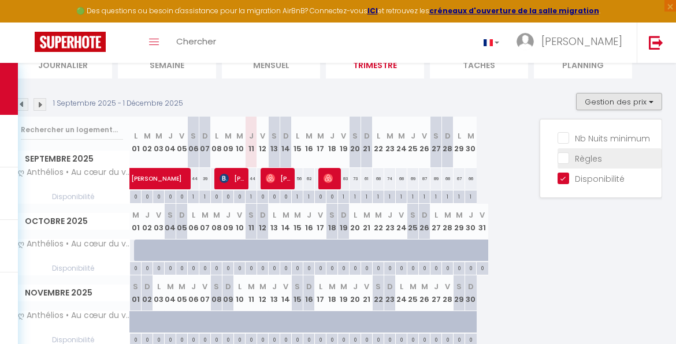
click at [576, 163] on input "Règles" at bounding box center [610, 158] width 104 height 12
checkbox input "true"
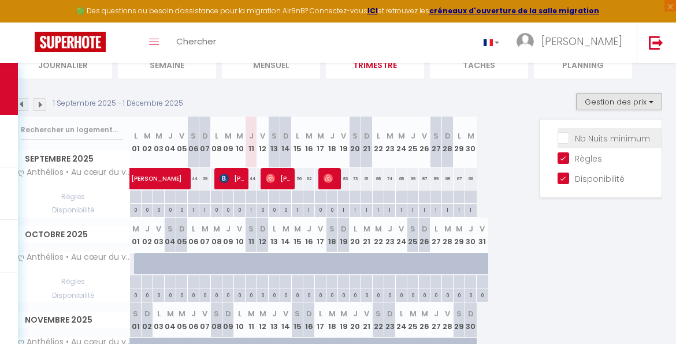
click at [558, 138] on input "Nb Nuits minimum" at bounding box center [610, 138] width 104 height 12
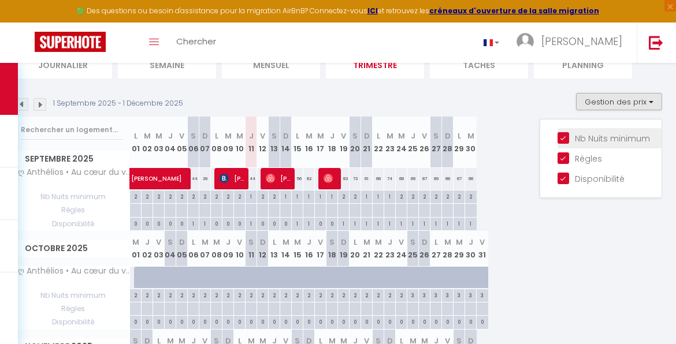
click at [558, 138] on input "Nb Nuits minimum" at bounding box center [610, 138] width 104 height 12
checkbox input "false"
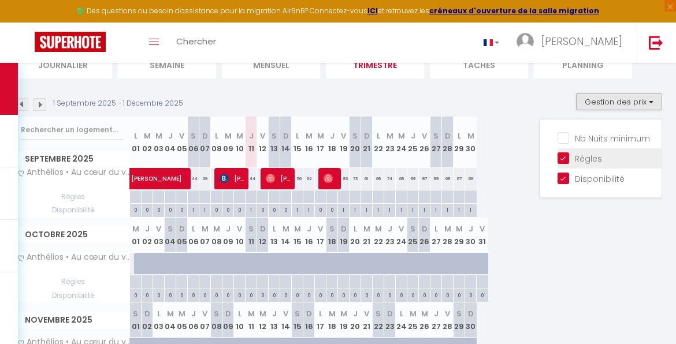
click at [560, 155] on input "Règles" at bounding box center [610, 158] width 104 height 12
checkbox input "false"
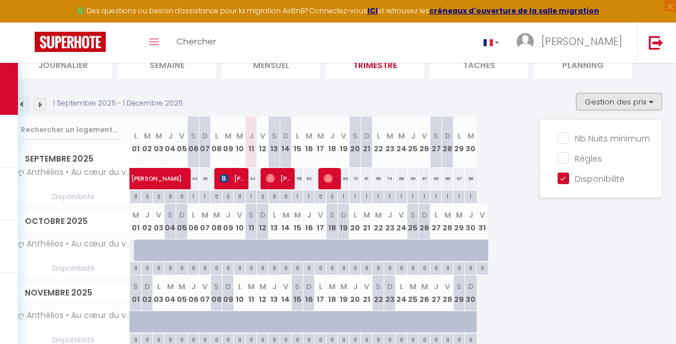
click at [550, 236] on div "Octobre 2025 M 01 J 02 V 03 S 04 D 05 L 06 M 07 M 08 J 09 V 10 S 11 D 12 L 13 M…" at bounding box center [338, 240] width 648 height 72
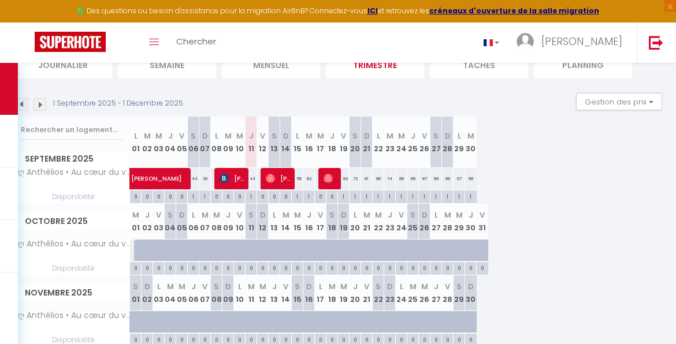
click at [150, 255] on div at bounding box center [152, 257] width 12 height 22
drag, startPoint x: 150, startPoint y: 255, endPoint x: 137, endPoint y: 250, distance: 13.7
click at [137, 250] on div at bounding box center [140, 251] width 12 height 22
click at [84, 269] on span "Disponibilité" at bounding box center [71, 268] width 115 height 13
click at [457, 177] on div "67" at bounding box center [460, 178] width 12 height 21
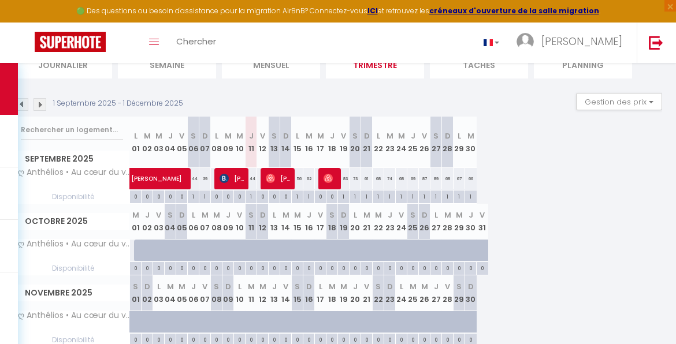
click at [457, 177] on div "67" at bounding box center [460, 178] width 12 height 21
drag, startPoint x: 457, startPoint y: 177, endPoint x: 469, endPoint y: 179, distance: 12.4
click at [469, 179] on div "66" at bounding box center [471, 178] width 12 height 21
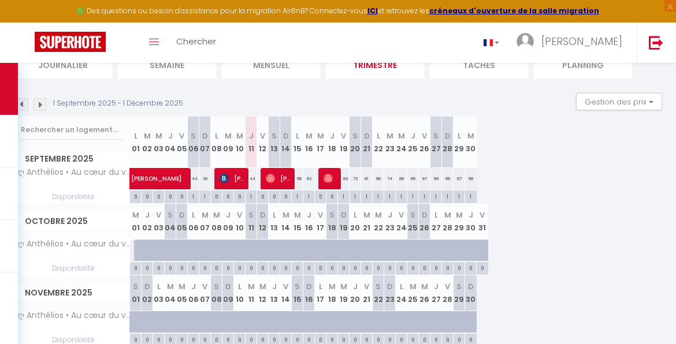
click at [469, 179] on div "66" at bounding box center [471, 178] width 12 height 21
drag, startPoint x: 469, startPoint y: 179, endPoint x: 470, endPoint y: 155, distance: 24.3
click at [470, 155] on div "Septembre 2025 L 01 M 02 M 03 J 04 V 05 S 06 D 07 L 08 M 09 M 10 J 11 V 12 S 13…" at bounding box center [338, 160] width 648 height 87
click at [470, 155] on th "M 30" at bounding box center [471, 142] width 12 height 51
click at [520, 181] on div "Septembre 2025 L 01 M 02 M 03 J 04 V 05 S 06 D 07 L 08 M 09 M 10 J 11 V 12 S 13…" at bounding box center [338, 160] width 648 height 87
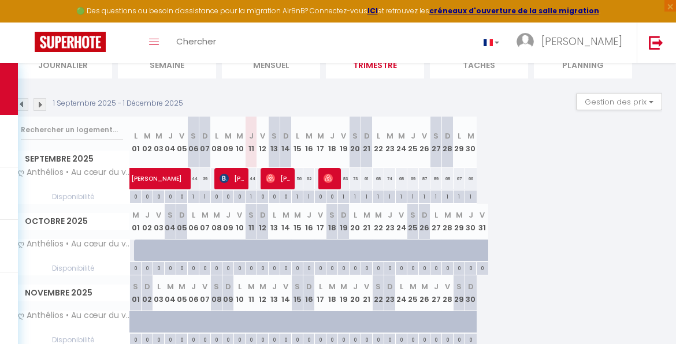
click at [468, 147] on th "M 30" at bounding box center [471, 142] width 12 height 51
drag, startPoint x: 468, startPoint y: 147, endPoint x: 468, endPoint y: 139, distance: 8.7
click at [468, 139] on abbr "M" at bounding box center [471, 136] width 7 height 11
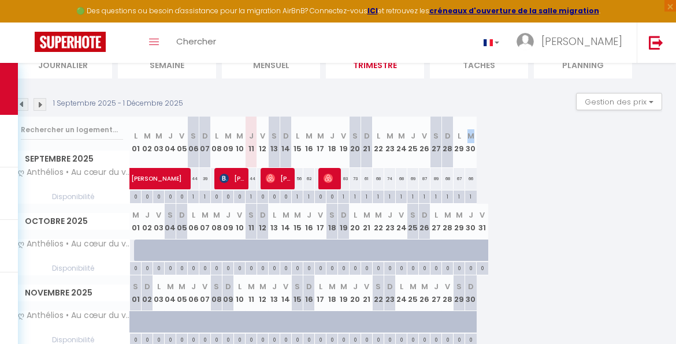
click at [468, 139] on abbr "M" at bounding box center [471, 136] width 7 height 11
drag, startPoint x: 468, startPoint y: 139, endPoint x: 471, endPoint y: 201, distance: 62.5
click at [471, 201] on div "1" at bounding box center [471, 196] width 12 height 11
click at [470, 198] on div "1" at bounding box center [471, 196] width 12 height 11
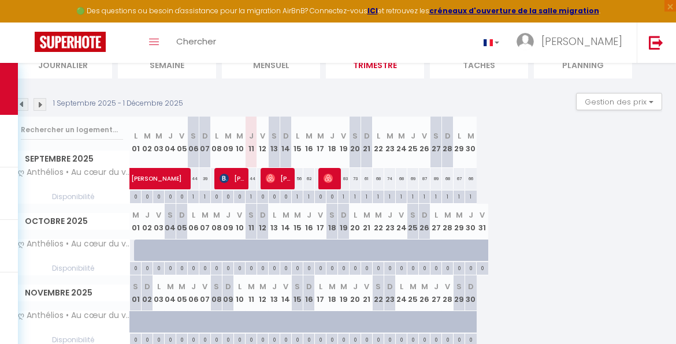
click at [470, 198] on div "1" at bounding box center [471, 196] width 12 height 11
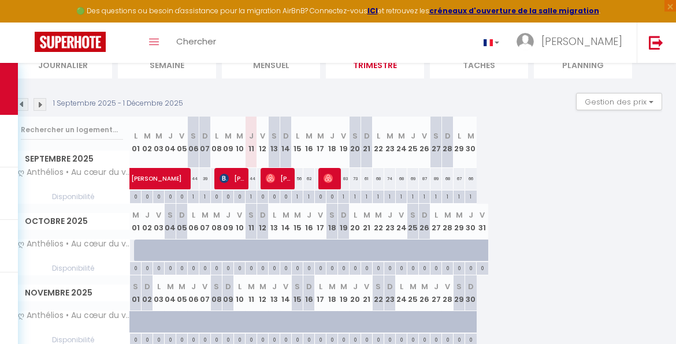
drag, startPoint x: 470, startPoint y: 198, endPoint x: 483, endPoint y: 212, distance: 18.8
click at [483, 212] on abbr "V" at bounding box center [482, 215] width 5 height 11
click at [587, 107] on button "Gestion des prix" at bounding box center [619, 101] width 86 height 17
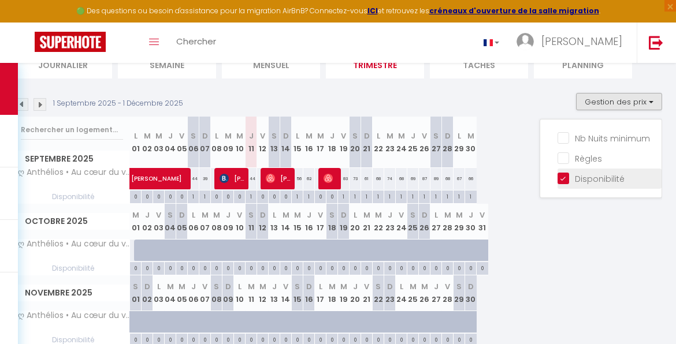
click at [582, 175] on input "Disponibilité" at bounding box center [610, 178] width 104 height 12
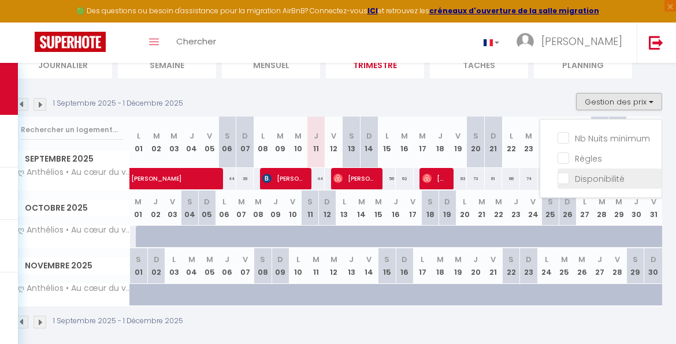
click at [582, 175] on input "Disponibilité" at bounding box center [610, 178] width 104 height 12
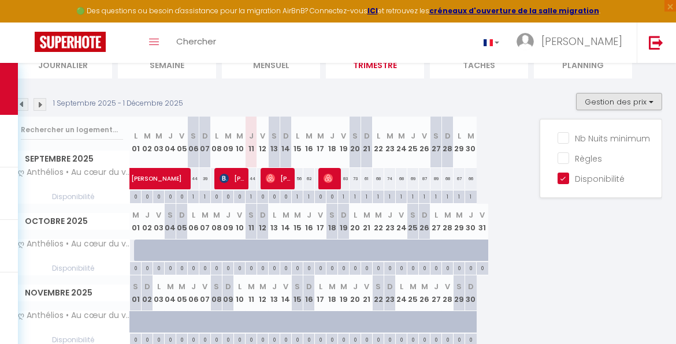
click at [582, 251] on div "Octobre 2025 M 01 J 02 V 03 S 04 D 05 L 06 M 07 M 08 J 09 V 10 S 11 D 12 L 13 M…" at bounding box center [338, 240] width 648 height 72
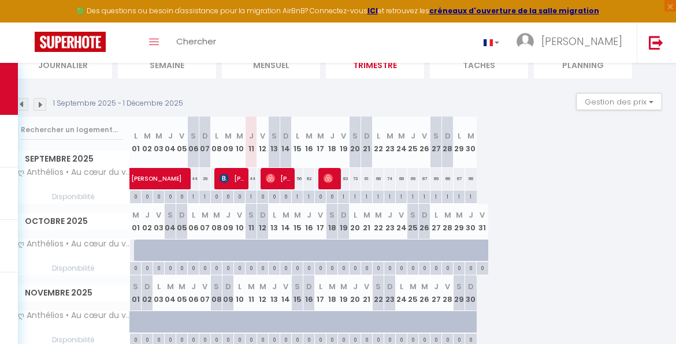
click at [137, 268] on div "0" at bounding box center [135, 267] width 11 height 11
drag, startPoint x: 137, startPoint y: 268, endPoint x: 144, endPoint y: 268, distance: 7.5
click at [144, 268] on div "0" at bounding box center [147, 267] width 11 height 11
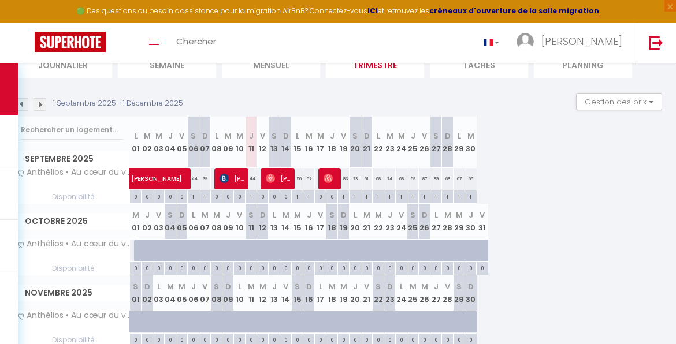
click at [144, 268] on div "0" at bounding box center [147, 267] width 11 height 11
click at [146, 248] on div at bounding box center [152, 257] width 12 height 22
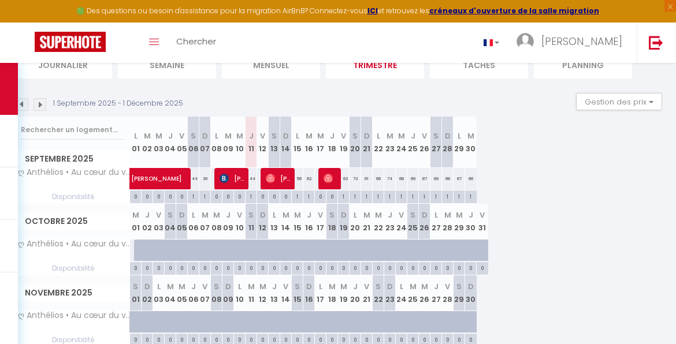
click at [146, 248] on div at bounding box center [152, 257] width 12 height 22
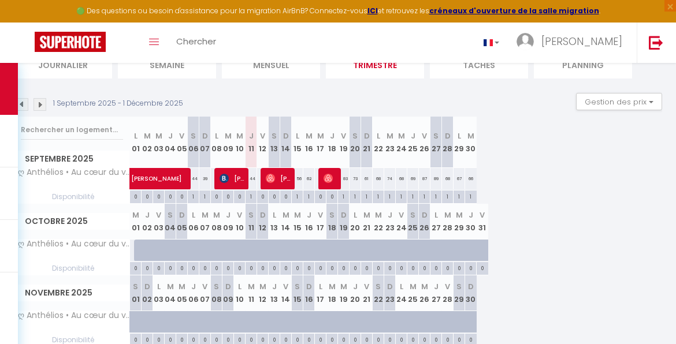
click at [146, 248] on div at bounding box center [152, 257] width 12 height 22
click at [591, 102] on button "Gestion des prix" at bounding box center [619, 101] width 86 height 17
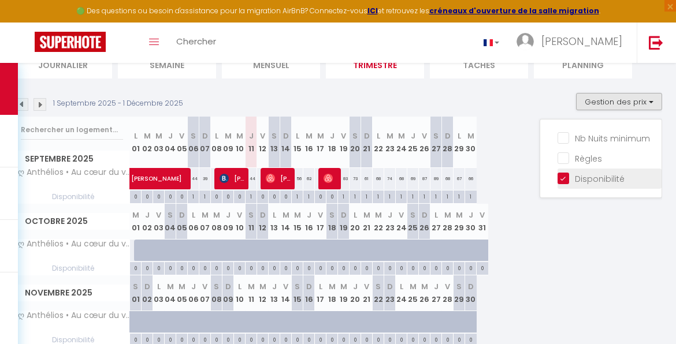
click at [585, 179] on input "Disponibilité" at bounding box center [610, 178] width 104 height 12
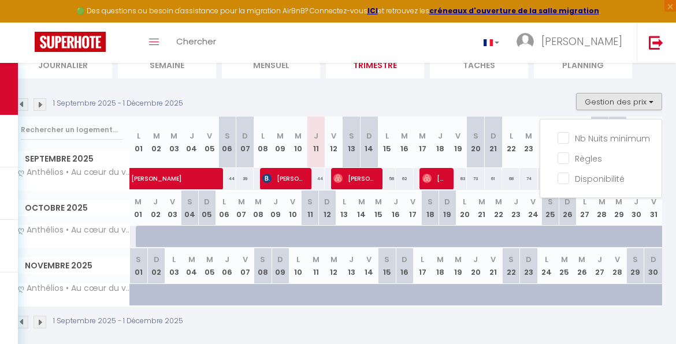
click at [500, 230] on div at bounding box center [499, 237] width 17 height 22
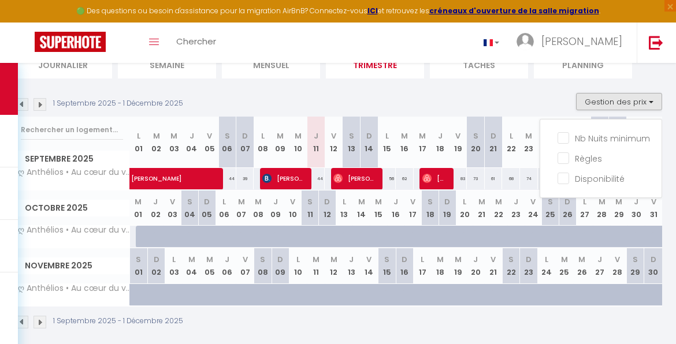
click at [500, 230] on div at bounding box center [499, 237] width 17 height 22
click at [147, 233] on div at bounding box center [155, 237] width 17 height 22
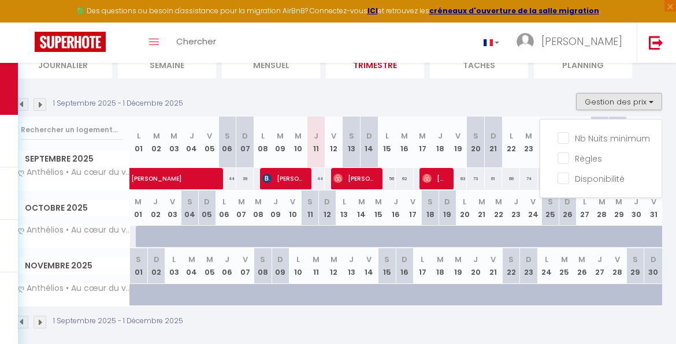
click at [147, 233] on div at bounding box center [155, 237] width 17 height 22
drag, startPoint x: 147, startPoint y: 233, endPoint x: 558, endPoint y: 178, distance: 413.9
click at [558, 178] on input "Disponibilité" at bounding box center [610, 178] width 104 height 12
checkbox input "true"
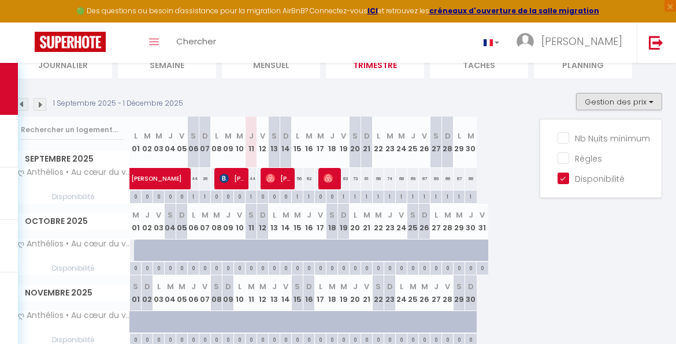
click at [142, 250] on div at bounding box center [148, 251] width 12 height 22
drag, startPoint x: 150, startPoint y: 251, endPoint x: 134, endPoint y: 265, distance: 20.9
click at [134, 265] on div "0" at bounding box center [135, 267] width 11 height 11
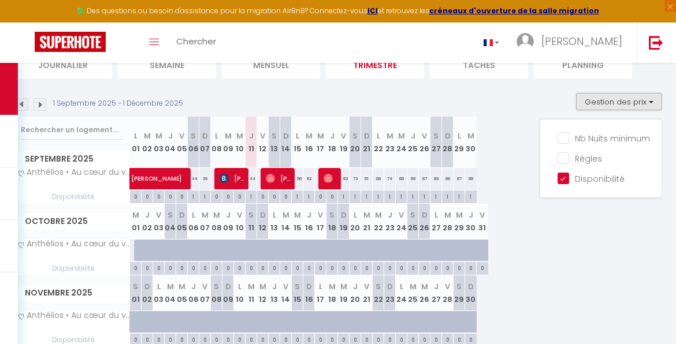
click at [134, 265] on div "0" at bounding box center [135, 267] width 11 height 11
drag, startPoint x: 134, startPoint y: 265, endPoint x: 142, endPoint y: 254, distance: 13.3
click at [142, 254] on div at bounding box center [148, 251] width 12 height 22
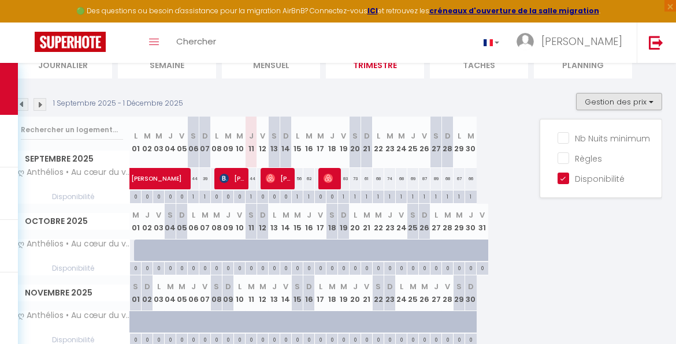
click at [142, 254] on div at bounding box center [148, 251] width 12 height 22
click at [336, 233] on th "S 18" at bounding box center [333, 221] width 12 height 35
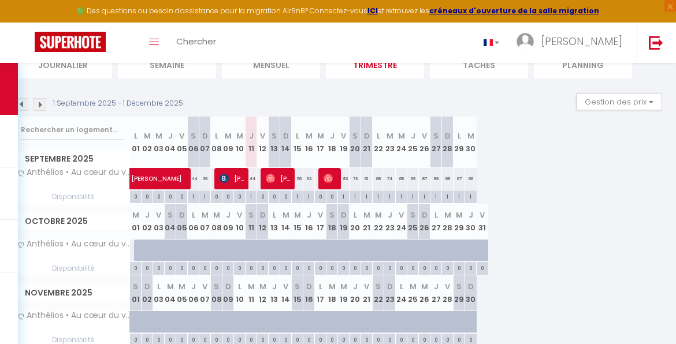
click at [450, 177] on div "68" at bounding box center [448, 178] width 12 height 21
drag, startPoint x: 450, startPoint y: 177, endPoint x: 428, endPoint y: 176, distance: 21.4
click at [428, 176] on div "87" at bounding box center [425, 178] width 12 height 21
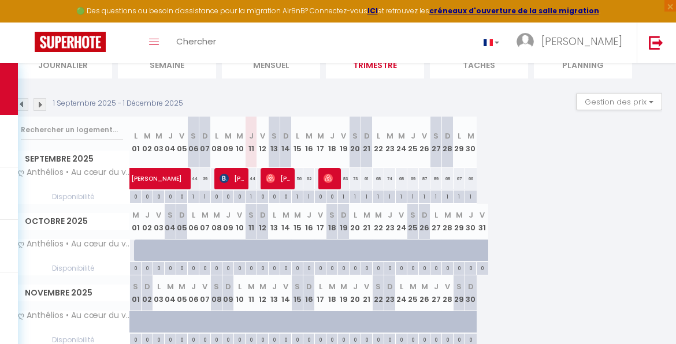
click at [428, 176] on div "87" at bounding box center [425, 178] width 12 height 21
drag, startPoint x: 428, startPoint y: 176, endPoint x: 380, endPoint y: 176, distance: 48.5
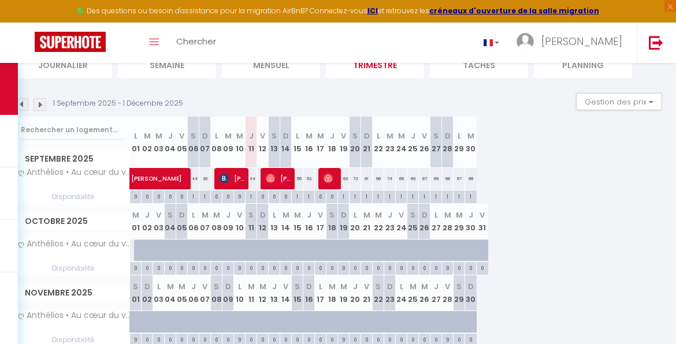
click at [380, 176] on div "68" at bounding box center [379, 178] width 12 height 21
click at [402, 194] on div "1" at bounding box center [401, 196] width 11 height 11
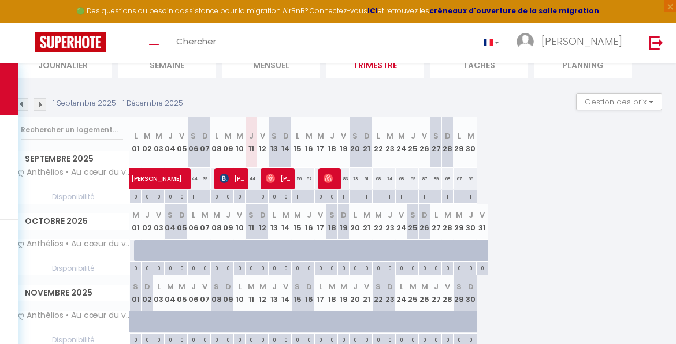
click at [402, 194] on div "1" at bounding box center [401, 196] width 11 height 11
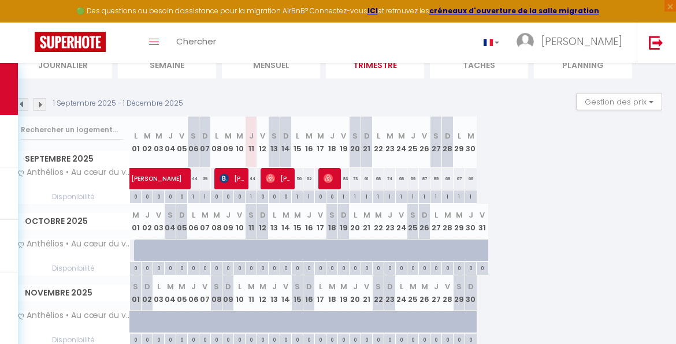
click at [402, 194] on div "1" at bounding box center [401, 196] width 11 height 11
drag, startPoint x: 402, startPoint y: 194, endPoint x: 421, endPoint y: 199, distance: 19.6
click at [421, 199] on div "1" at bounding box center [424, 196] width 11 height 11
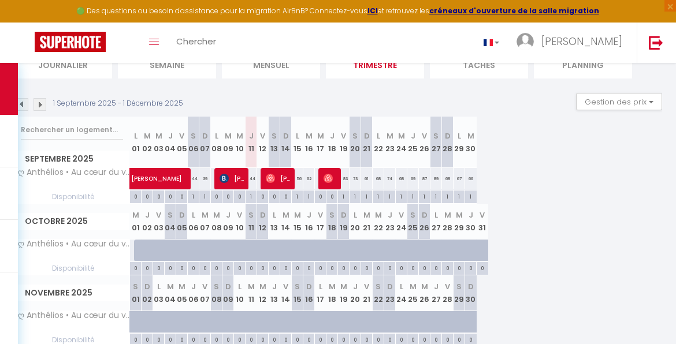
drag, startPoint x: 421, startPoint y: 199, endPoint x: 428, endPoint y: 229, distance: 30.8
click at [428, 229] on th "D 26" at bounding box center [425, 221] width 12 height 35
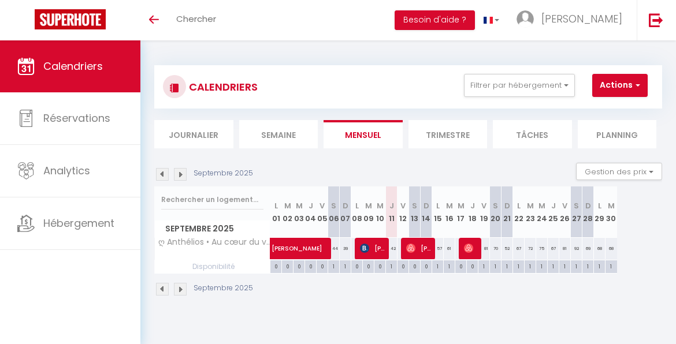
click at [456, 136] on li "Trimestre" at bounding box center [448, 134] width 79 height 28
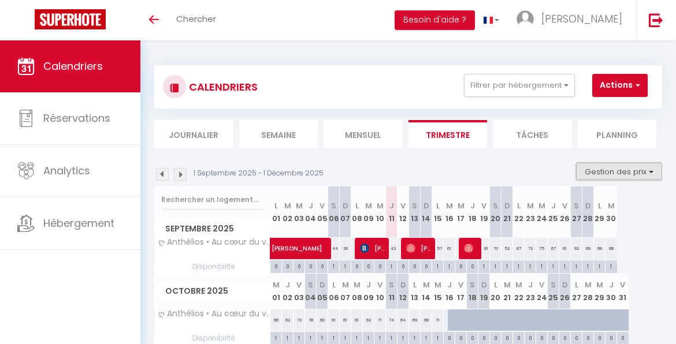
click at [639, 168] on button "Gestion des prix" at bounding box center [619, 171] width 86 height 17
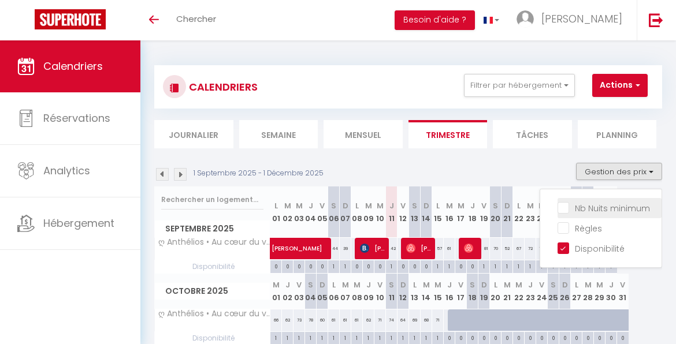
click at [561, 210] on input "Nb Nuits minimum" at bounding box center [610, 208] width 104 height 12
checkbox input "true"
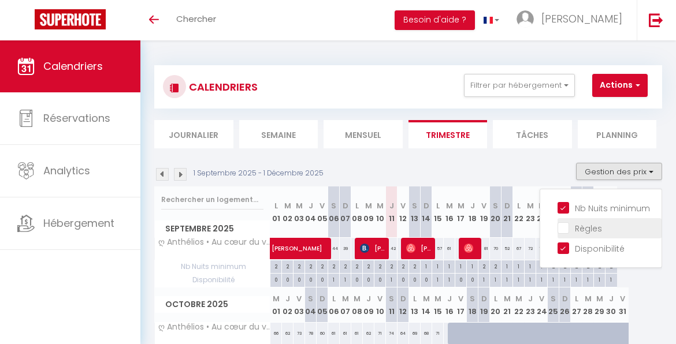
click at [559, 228] on input "Règles" at bounding box center [610, 228] width 104 height 12
checkbox input "true"
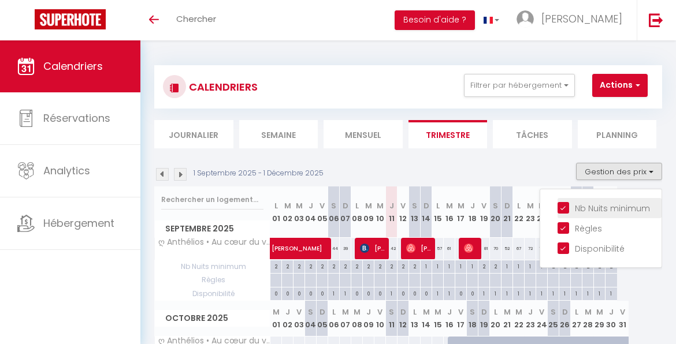
click at [558, 207] on input "Nb Nuits minimum" at bounding box center [610, 208] width 104 height 12
checkbox input "false"
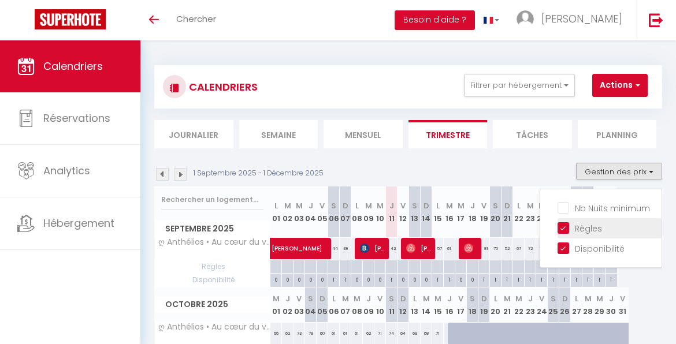
click at [558, 224] on input "Règles" at bounding box center [610, 228] width 104 height 12
checkbox input "false"
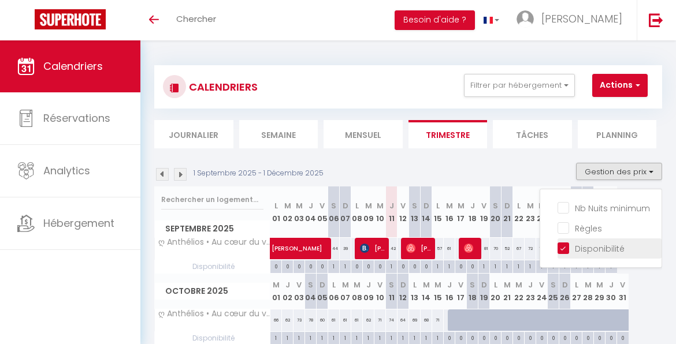
click at [558, 250] on input "Disponibilité" at bounding box center [610, 248] width 104 height 12
checkbox input "false"
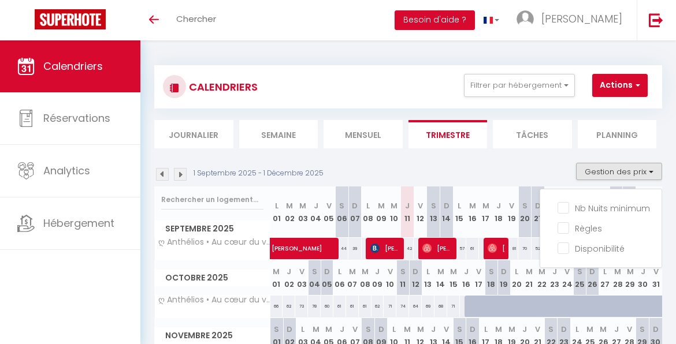
click at [509, 173] on div "1 Septembre 2025 - 1 Décembre 2025 Gestion des prix Nb Nuits minimum Règles Dis…" at bounding box center [408, 175] width 508 height 24
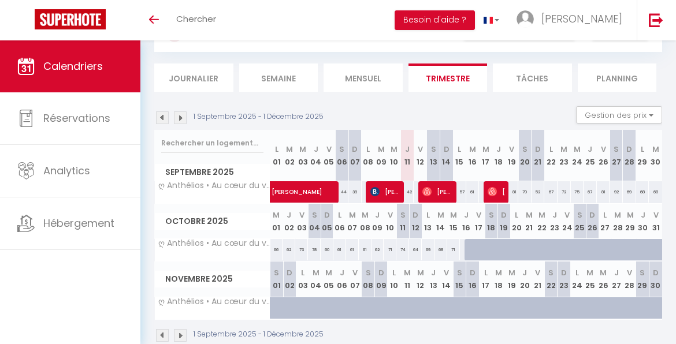
scroll to position [87, 0]
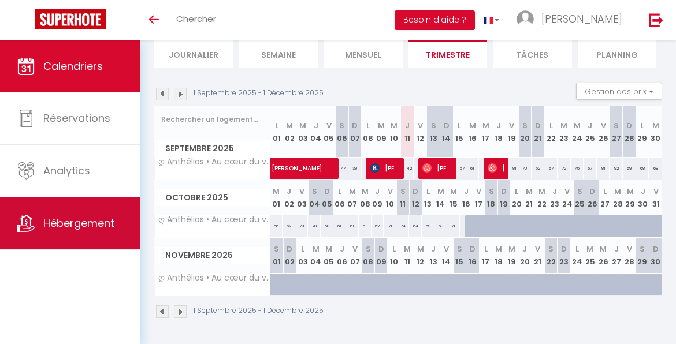
click at [73, 226] on span "Hébergement" at bounding box center [78, 223] width 71 height 14
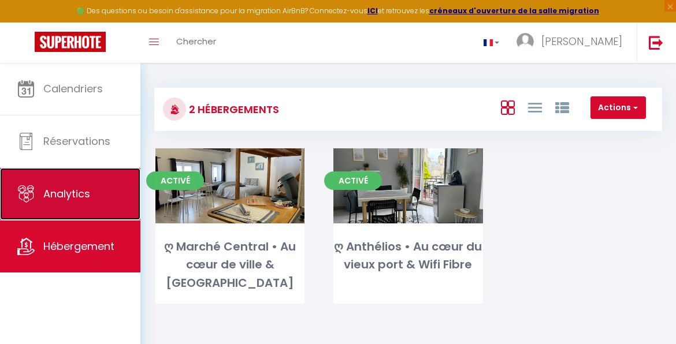
click at [75, 208] on link "Analytics" at bounding box center [70, 194] width 140 height 52
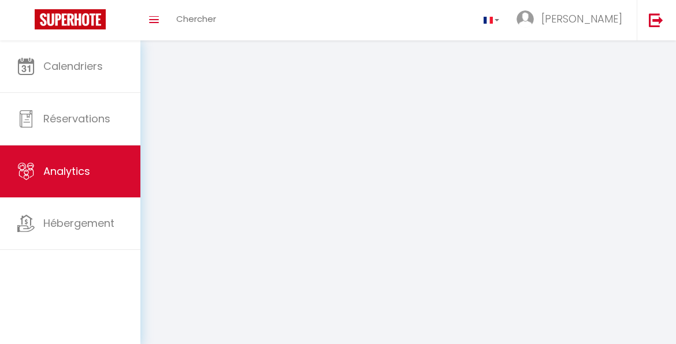
select select "2025"
select select "9"
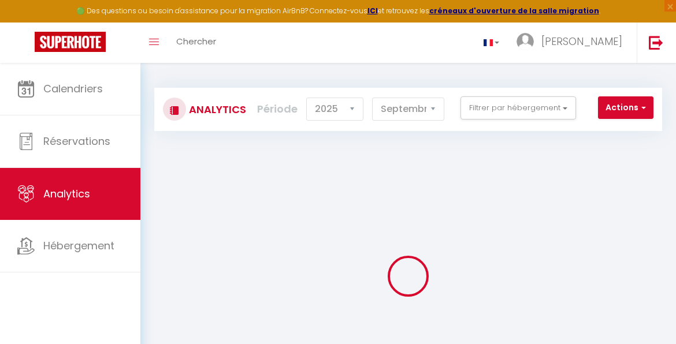
checkbox Rochelle "false"
checkbox Spacieux "false"
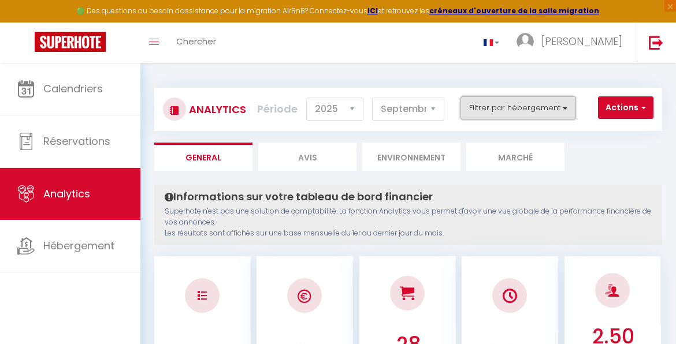
click at [502, 103] on button "Filtrer par hébergement" at bounding box center [519, 108] width 116 height 23
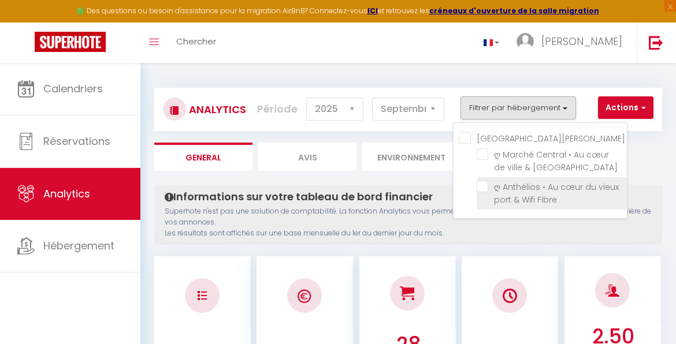
click at [491, 184] on Fibre "checkbox" at bounding box center [552, 187] width 150 height 12
checkbox Fibre "true"
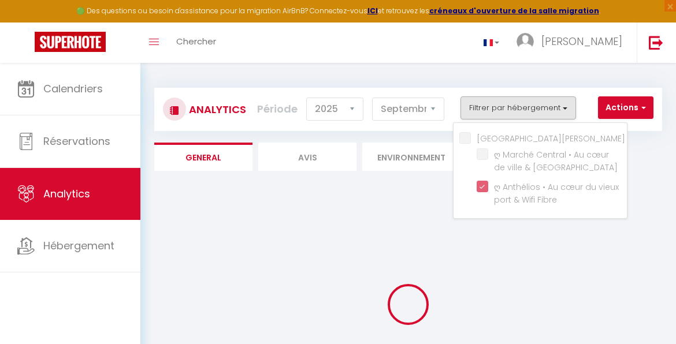
checkbox Spacieux "false"
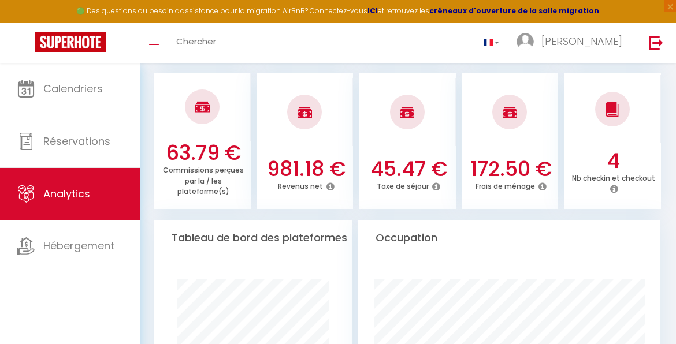
scroll to position [510, 0]
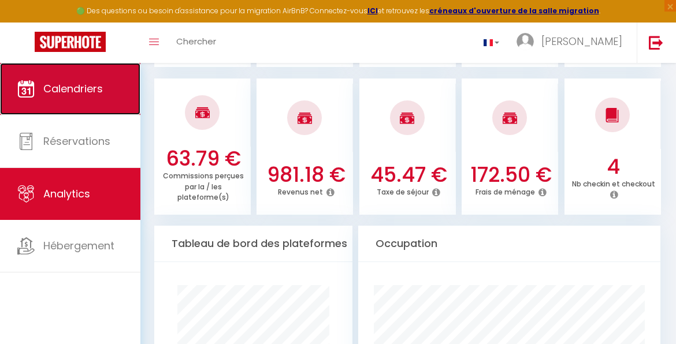
click at [81, 109] on link "Calendriers" at bounding box center [70, 89] width 140 height 52
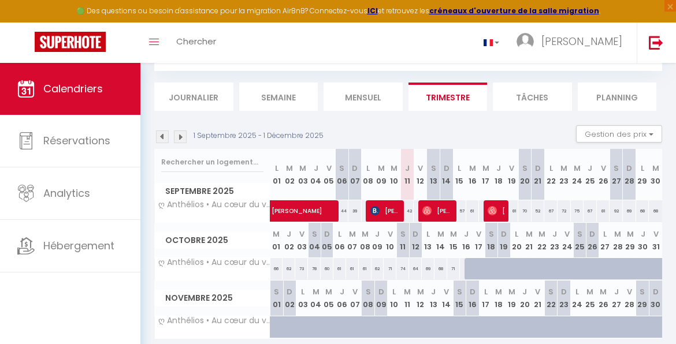
scroll to position [92, 0]
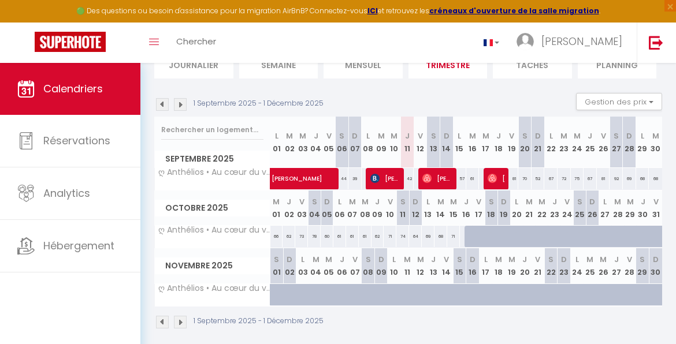
click at [286, 288] on div at bounding box center [289, 295] width 13 height 22
type input "67"
type input "Dim 02 Novembre 2025"
type input "Lun 03 Novembre 2025"
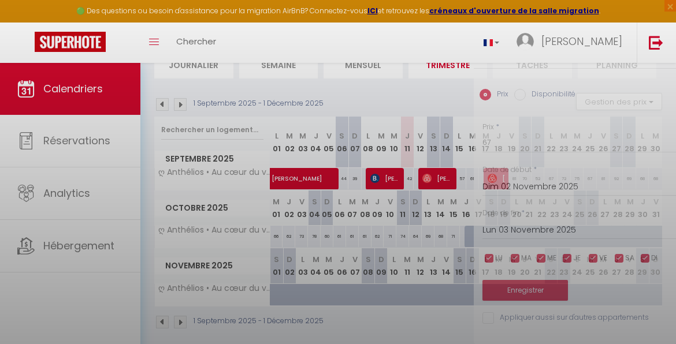
click at [286, 288] on div at bounding box center [338, 172] width 676 height 344
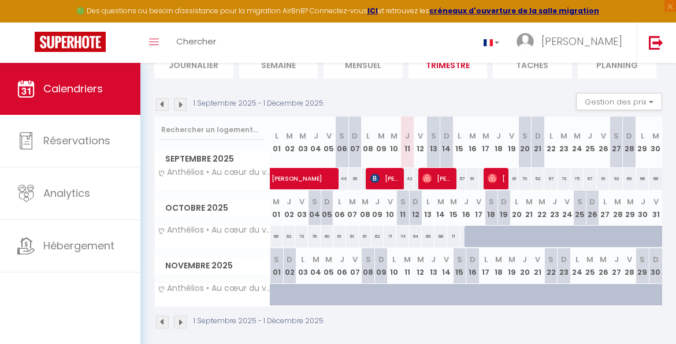
click at [179, 324] on img at bounding box center [180, 322] width 13 height 13
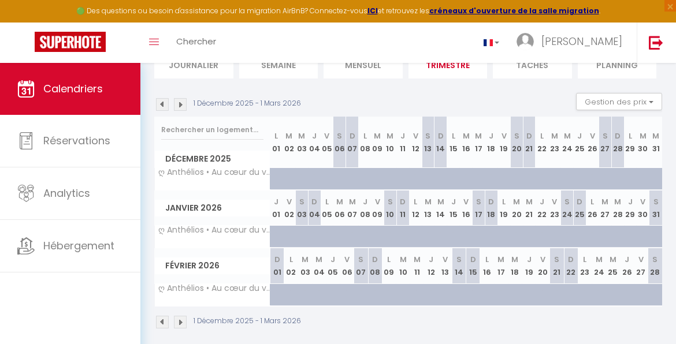
click at [179, 324] on img at bounding box center [180, 322] width 13 height 13
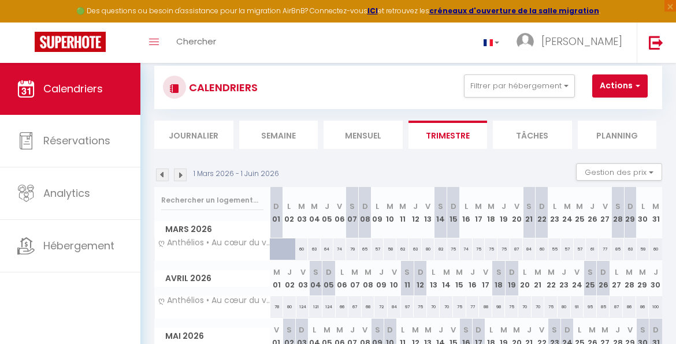
scroll to position [0, 0]
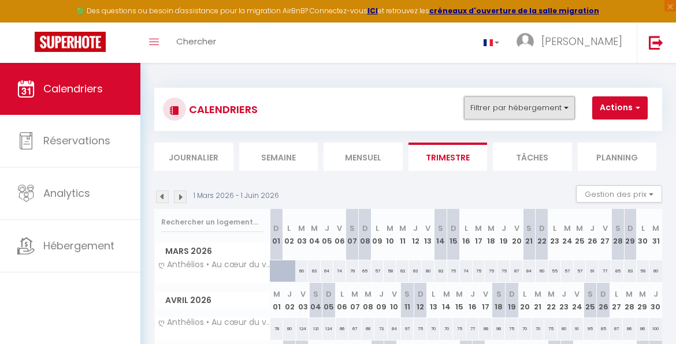
click at [535, 106] on button "Filtrer par hébergement" at bounding box center [519, 108] width 111 height 23
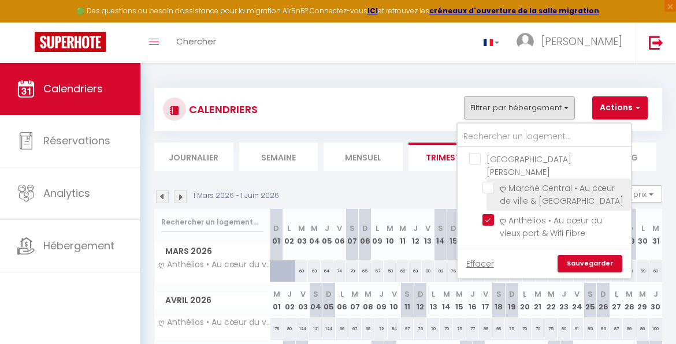
click at [495, 182] on input "ღ Marché Central • Au cœur de ville & [GEOGRAPHIC_DATA]" at bounding box center [555, 188] width 144 height 12
checkbox input "true"
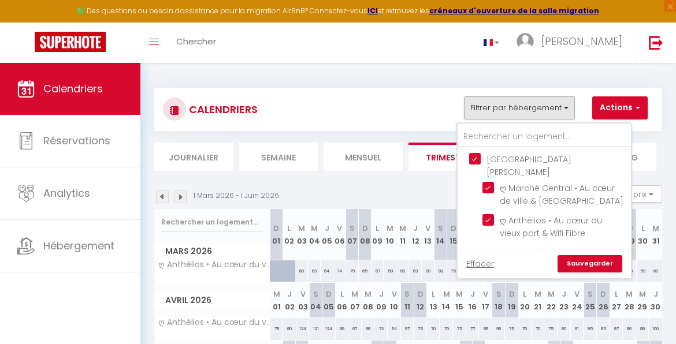
click at [570, 255] on link "Sauvegarder" at bounding box center [590, 263] width 65 height 17
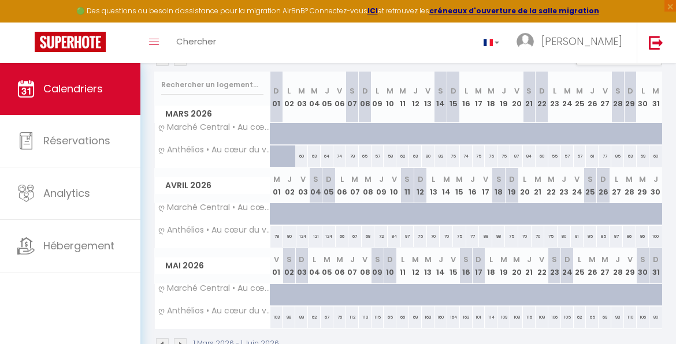
scroll to position [139, 0]
click at [160, 337] on img at bounding box center [162, 343] width 13 height 13
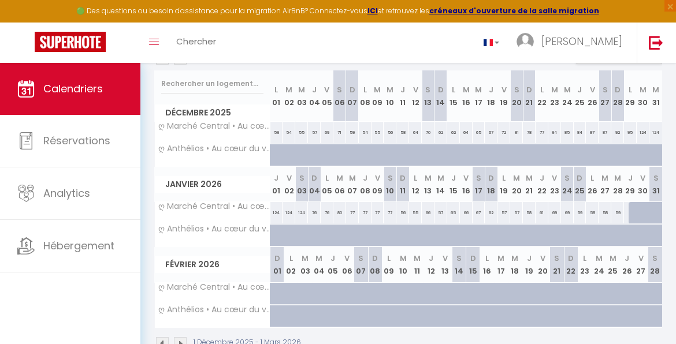
click at [160, 337] on img at bounding box center [162, 343] width 13 height 13
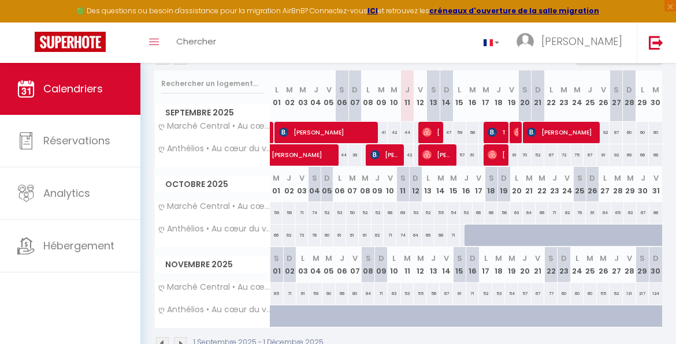
click at [182, 337] on img at bounding box center [180, 343] width 13 height 13
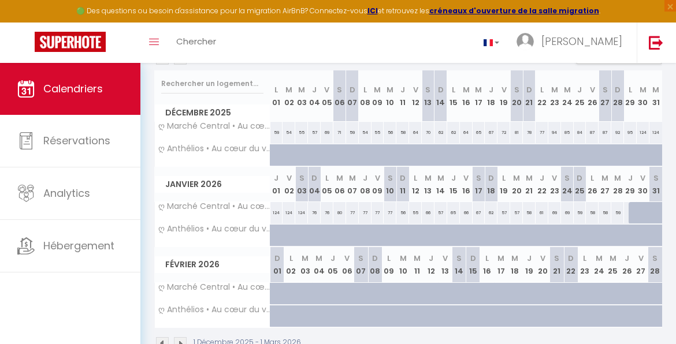
click at [629, 232] on div at bounding box center [635, 242] width 13 height 22
type input "50"
type input "Jeu 29 Janvier 2026"
type input "Ven 30 Janvier 2026"
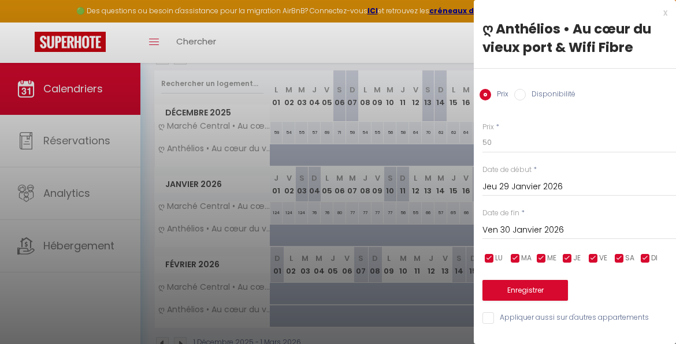
click at [656, 16] on div "x" at bounding box center [571, 13] width 194 height 14
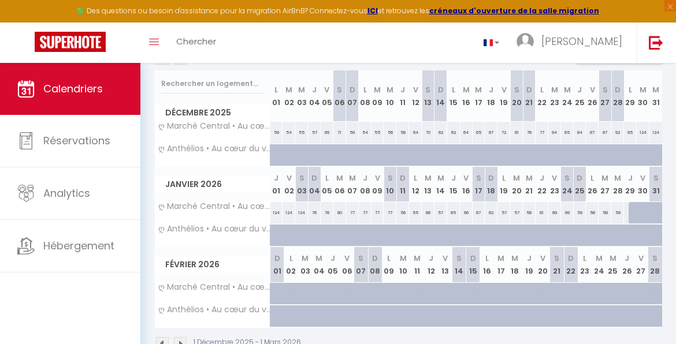
click at [641, 238] on div at bounding box center [647, 242] width 13 height 22
type input "65"
type input "Ven 30 Janvier 2026"
type input "[PERSON_NAME] 31 Janvier 2026"
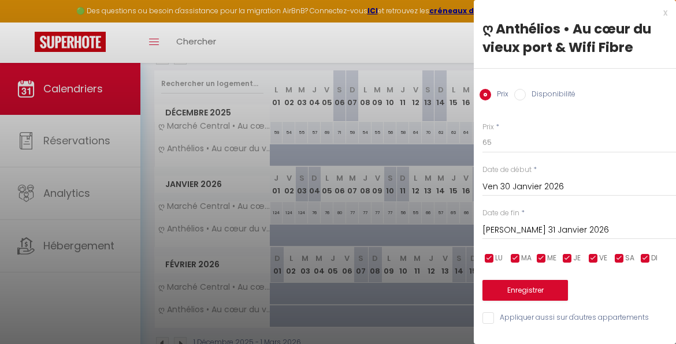
click at [523, 92] on input "Disponibilité" at bounding box center [520, 95] width 12 height 12
radio input "true"
radio input "false"
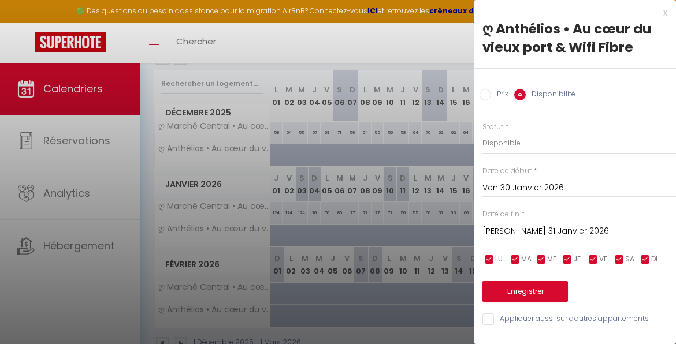
click at [519, 227] on input "[PERSON_NAME] 31 Janvier 2026" at bounding box center [580, 231] width 194 height 15
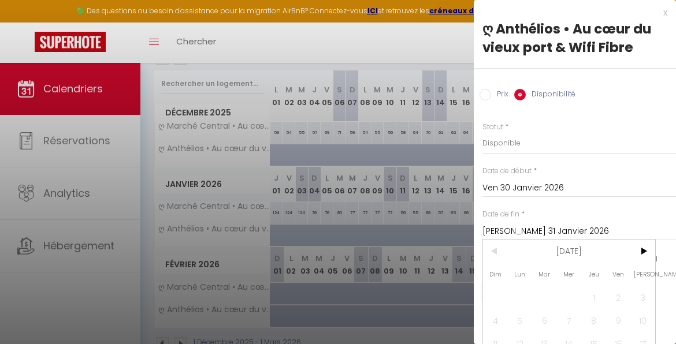
scroll to position [66, 0]
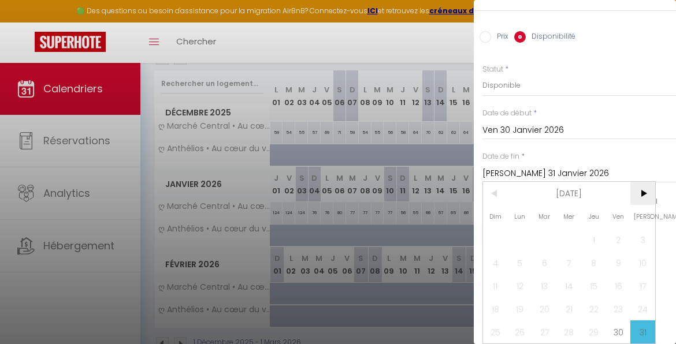
click at [645, 189] on span ">" at bounding box center [642, 193] width 25 height 23
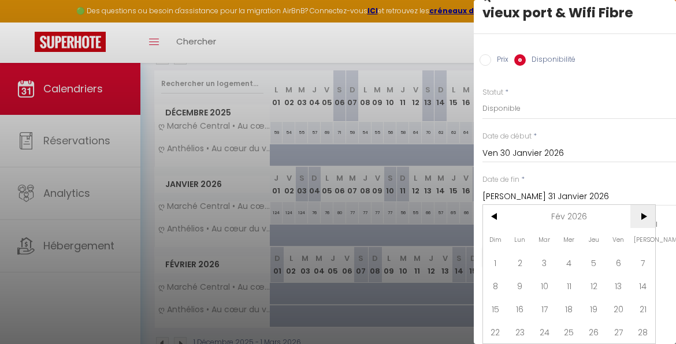
click at [645, 205] on span ">" at bounding box center [642, 216] width 25 height 23
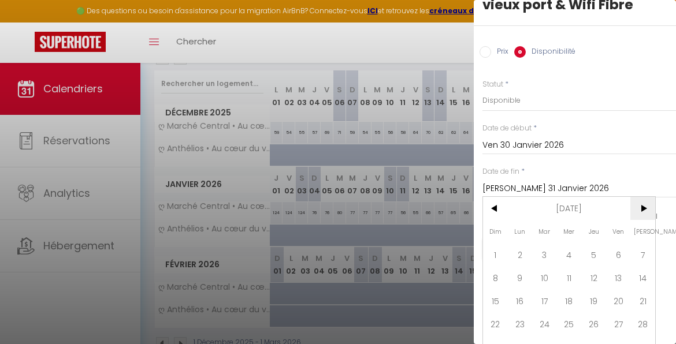
scroll to position [66, 0]
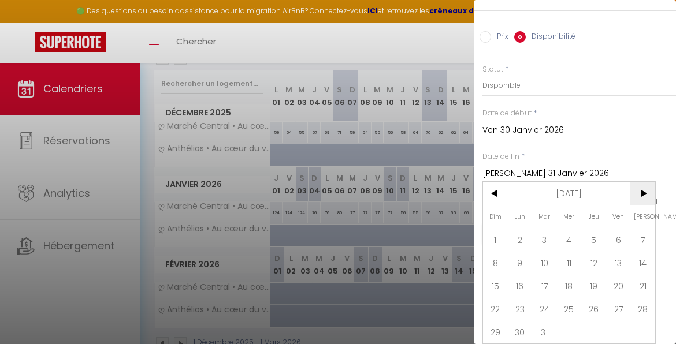
click at [645, 205] on span "[PERSON_NAME]" at bounding box center [642, 216] width 25 height 23
click at [644, 190] on span ">" at bounding box center [642, 193] width 25 height 23
click at [593, 321] on span "30" at bounding box center [593, 332] width 25 height 23
type input "Jeu 30 Avril 2026"
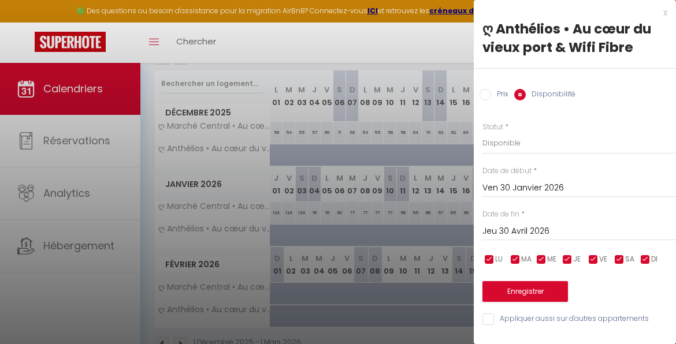
scroll to position [2, 0]
click at [530, 290] on button "Enregistrer" at bounding box center [526, 291] width 86 height 21
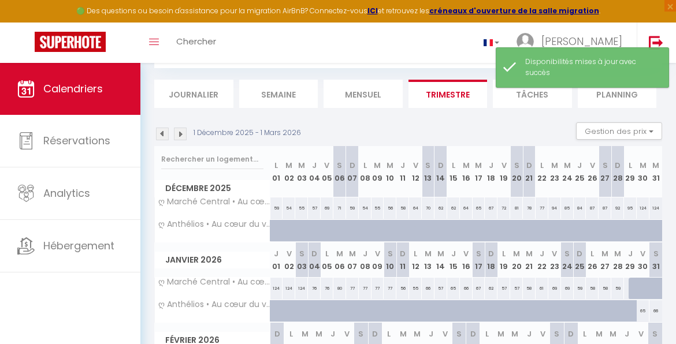
scroll to position [139, 0]
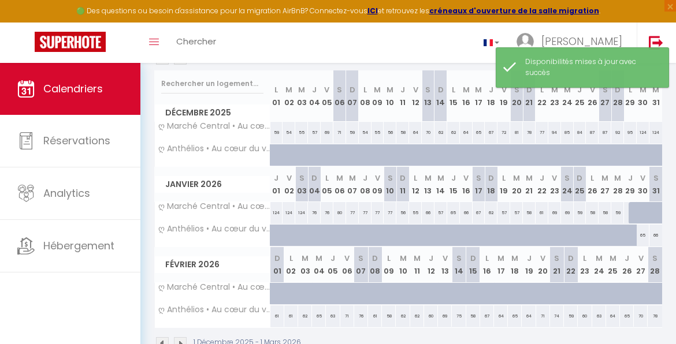
click at [161, 341] on img at bounding box center [162, 343] width 13 height 13
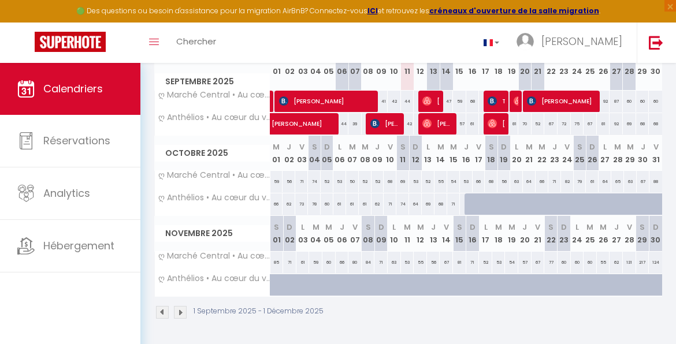
scroll to position [177, 0]
click at [184, 306] on img at bounding box center [180, 312] width 13 height 13
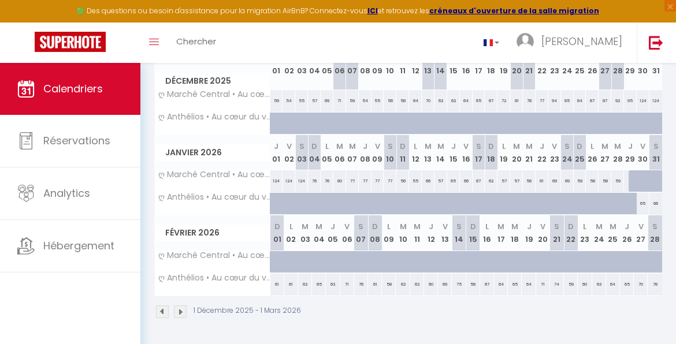
click at [184, 306] on img at bounding box center [180, 312] width 13 height 13
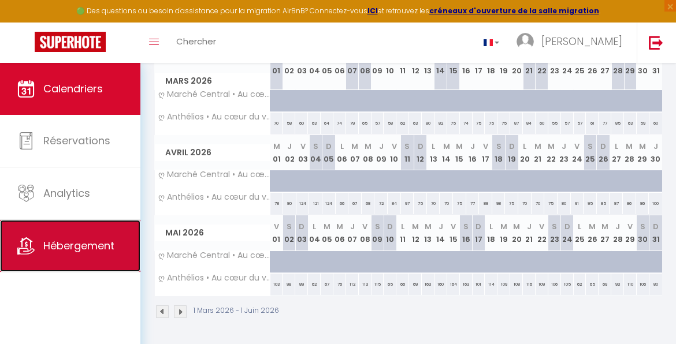
click at [93, 257] on link "Hébergement" at bounding box center [70, 246] width 140 height 52
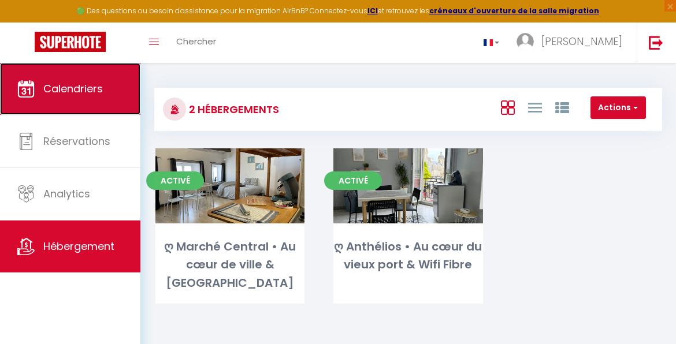
click at [91, 110] on link "Calendriers" at bounding box center [70, 89] width 140 height 52
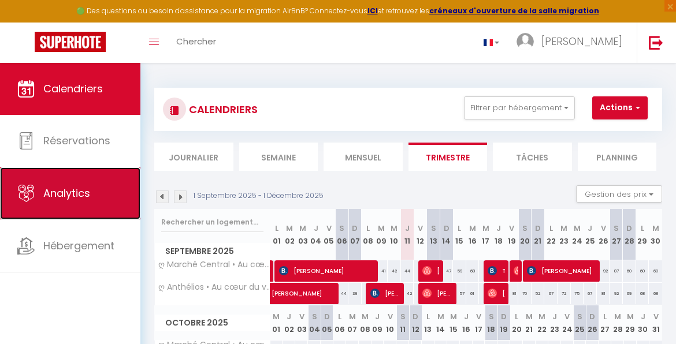
click at [115, 214] on link "Analytics" at bounding box center [70, 194] width 140 height 52
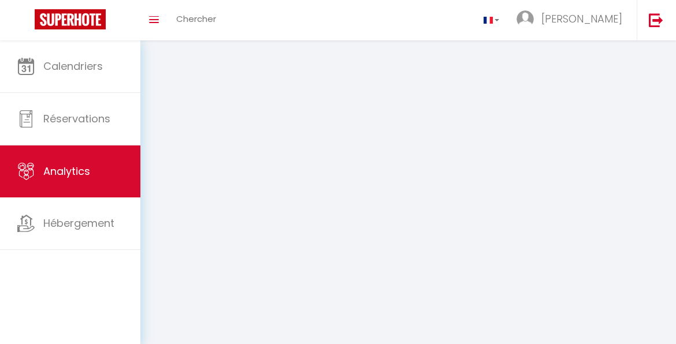
select select "2025"
select select "9"
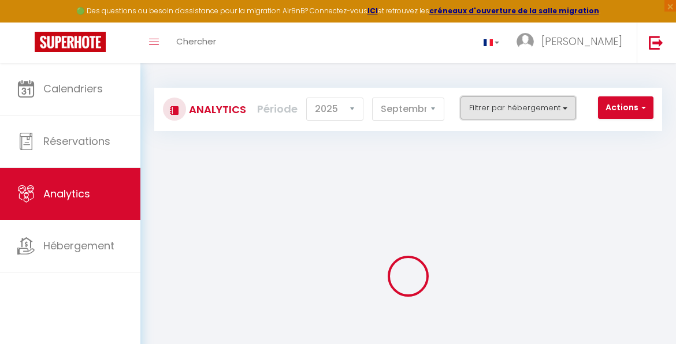
click at [546, 107] on button "Filtrer par hébergement" at bounding box center [519, 108] width 116 height 23
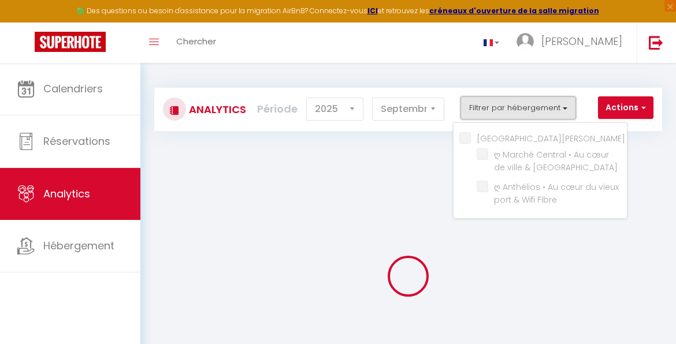
checkbox Rochelle "false"
checkbox Spacieux "false"
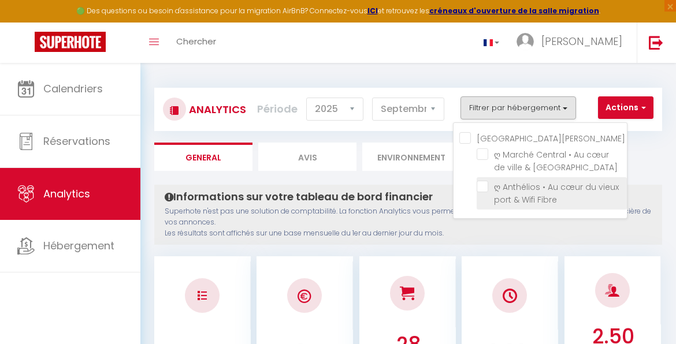
click at [481, 188] on Fibre "checkbox" at bounding box center [552, 187] width 150 height 12
checkbox Fibre "true"
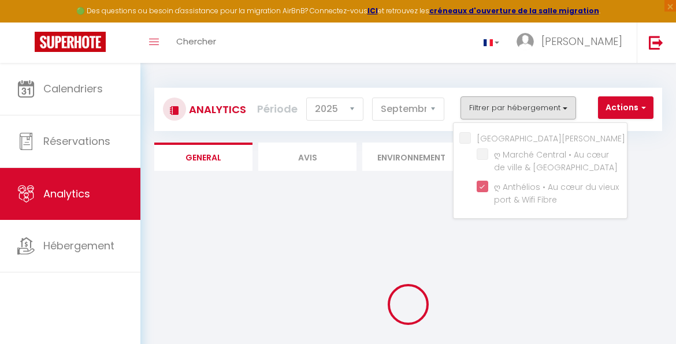
checkbox Spacieux "false"
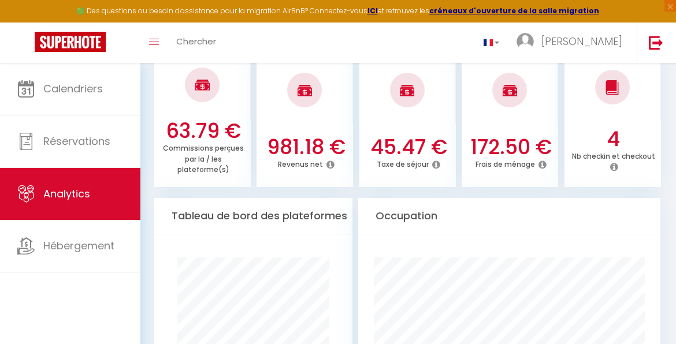
scroll to position [533, 0]
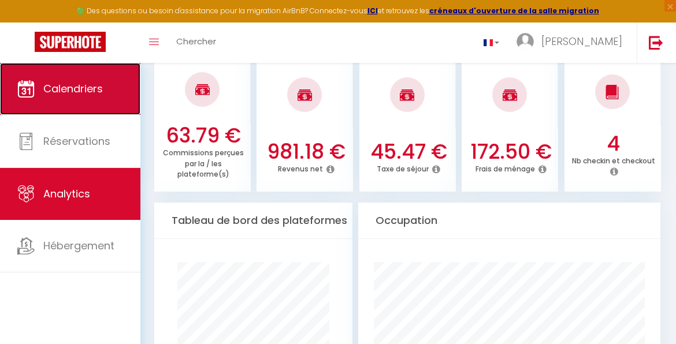
click at [86, 95] on span "Calendriers" at bounding box center [73, 88] width 60 height 14
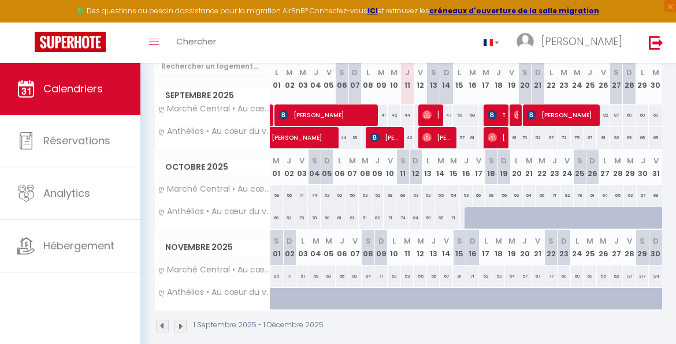
scroll to position [162, 0]
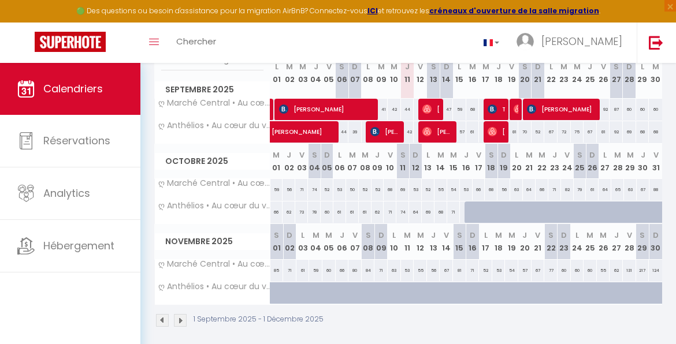
click at [183, 321] on img at bounding box center [180, 320] width 13 height 13
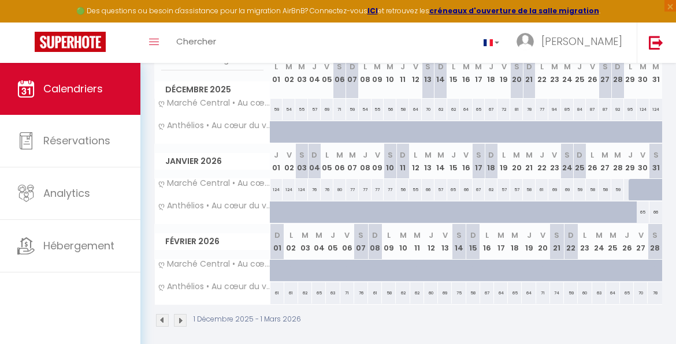
click at [181, 320] on img at bounding box center [180, 320] width 13 height 13
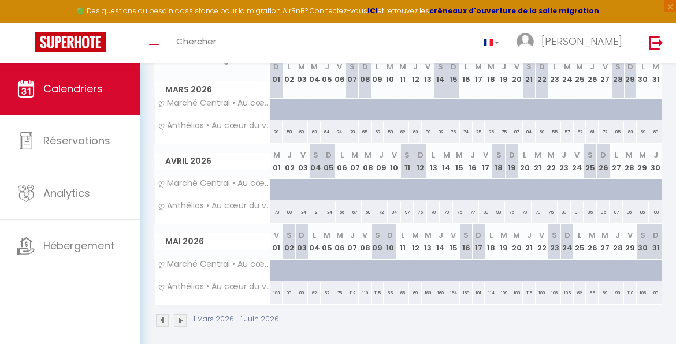
click at [184, 323] on img at bounding box center [180, 320] width 13 height 13
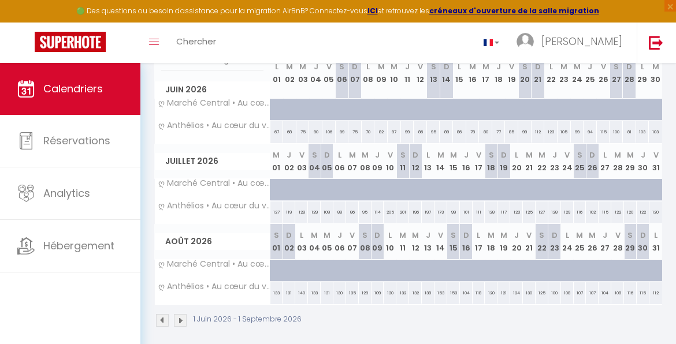
click at [162, 319] on img at bounding box center [162, 320] width 13 height 13
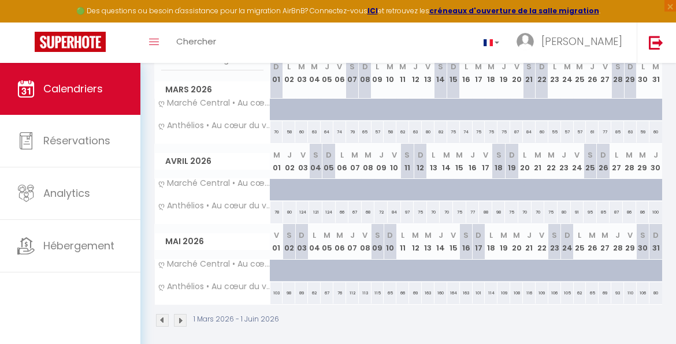
click at [162, 319] on img at bounding box center [162, 320] width 13 height 13
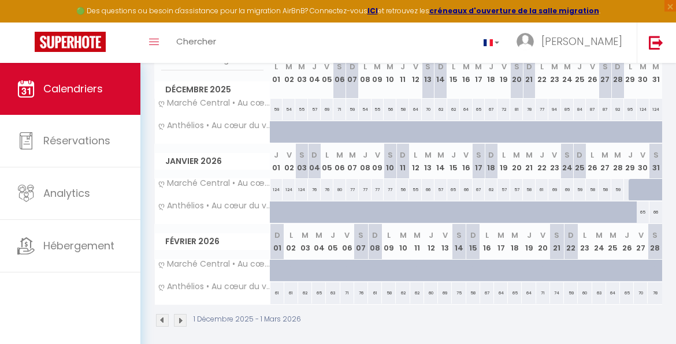
click at [162, 319] on img at bounding box center [162, 320] width 13 height 13
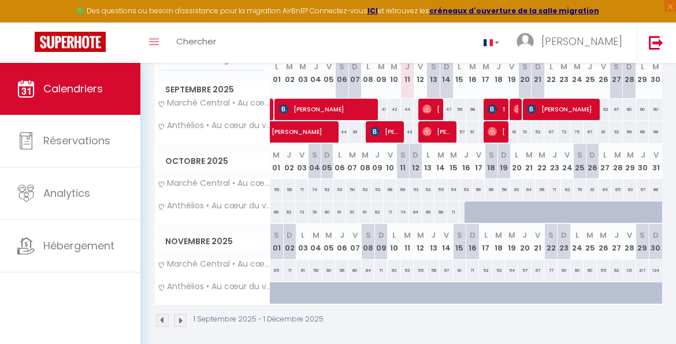
click at [184, 322] on img at bounding box center [180, 320] width 13 height 13
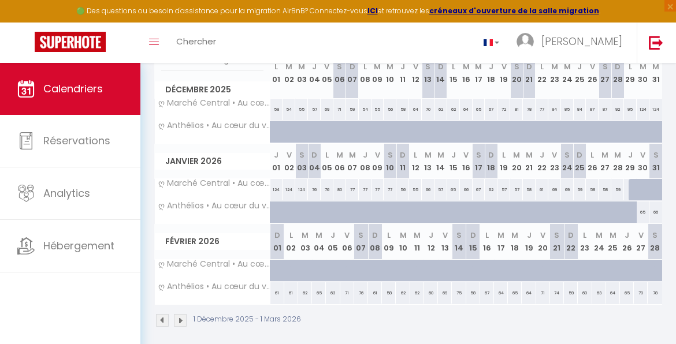
click at [182, 322] on img at bounding box center [180, 320] width 13 height 13
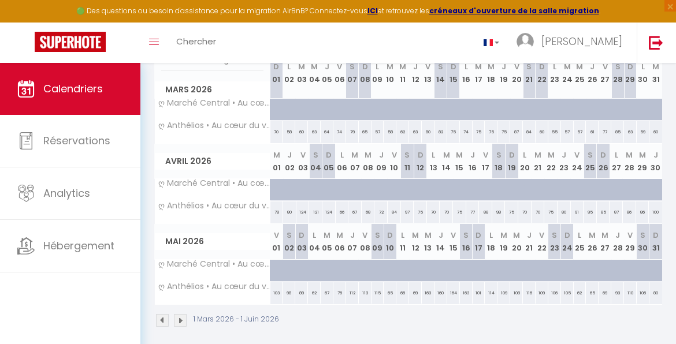
click at [170, 321] on div "1 Mars 2026 - 1 Juin 2026" at bounding box center [218, 320] width 128 height 13
click at [168, 320] on img at bounding box center [162, 320] width 13 height 13
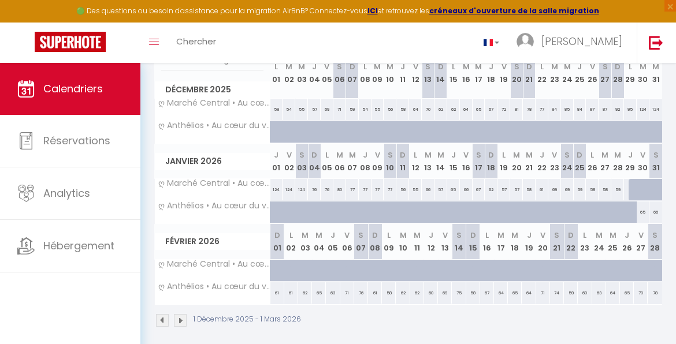
click at [168, 320] on img at bounding box center [162, 320] width 13 height 13
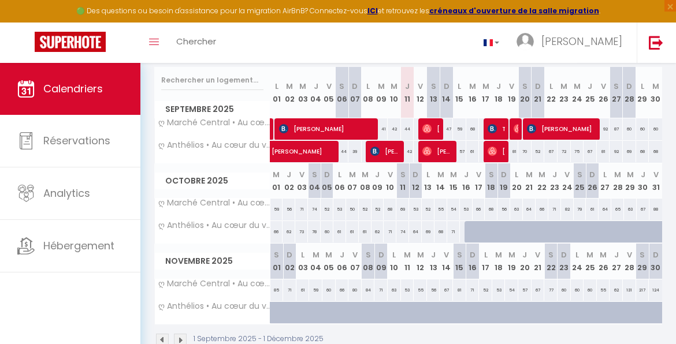
scroll to position [154, 0]
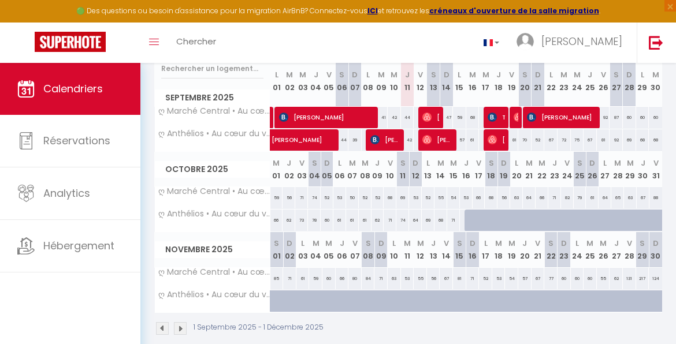
click at [180, 325] on img at bounding box center [180, 328] width 13 height 13
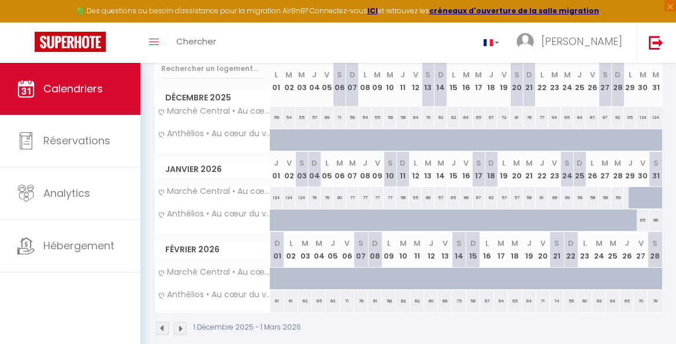
click at [181, 329] on img at bounding box center [180, 328] width 13 height 13
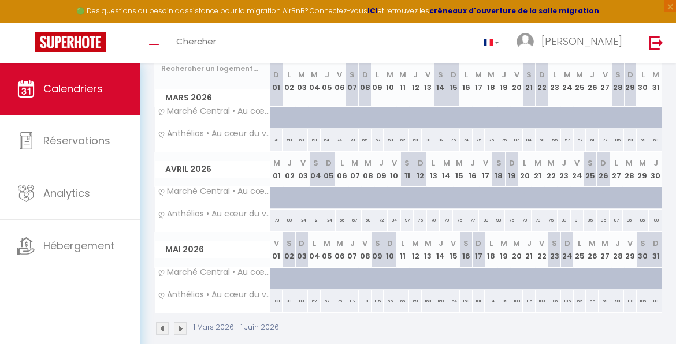
click at [179, 333] on div "1 Mars 2026 - 1 Juin 2026" at bounding box center [408, 330] width 508 height 34
click at [179, 327] on img at bounding box center [180, 328] width 13 height 13
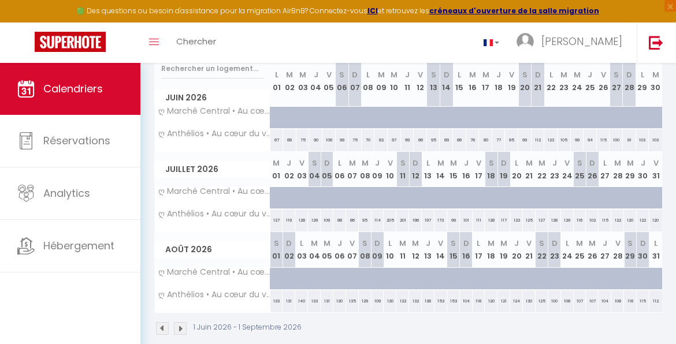
click at [53, 297] on div "Calendriers Réservations Analytics Hébergement" at bounding box center [70, 216] width 140 height 306
click at [167, 325] on img at bounding box center [162, 328] width 13 height 13
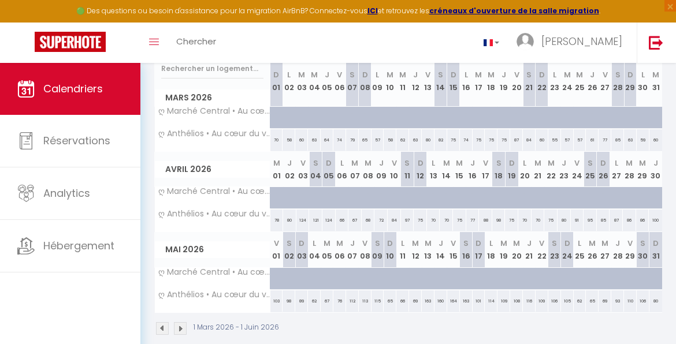
click at [167, 325] on img at bounding box center [162, 328] width 13 height 13
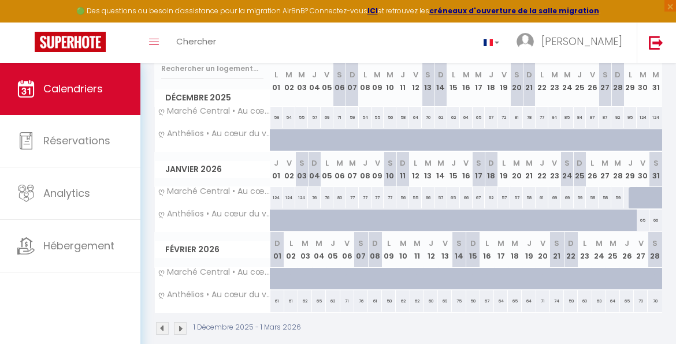
click at [167, 325] on img at bounding box center [162, 328] width 13 height 13
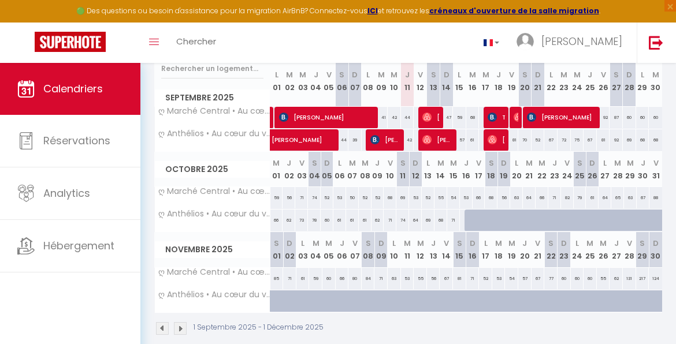
click at [182, 329] on img at bounding box center [180, 328] width 13 height 13
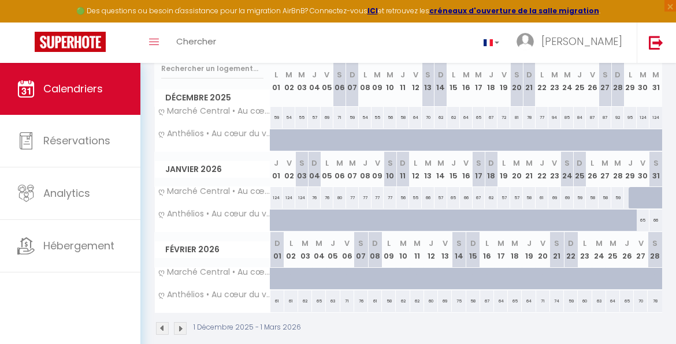
click at [164, 329] on img at bounding box center [162, 328] width 13 height 13
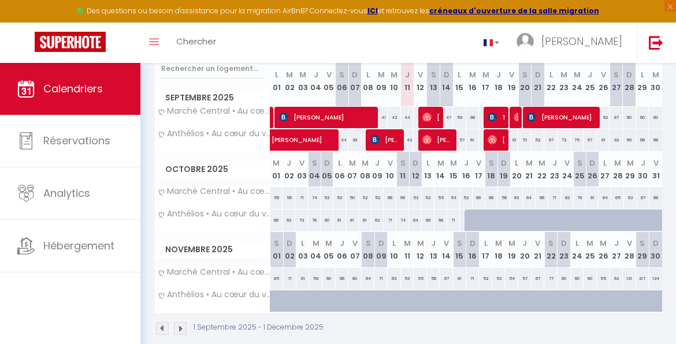
click at [183, 332] on img at bounding box center [180, 328] width 13 height 13
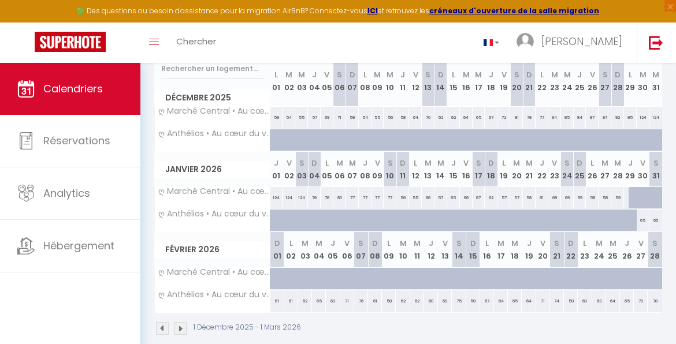
click at [161, 325] on img at bounding box center [162, 328] width 13 height 13
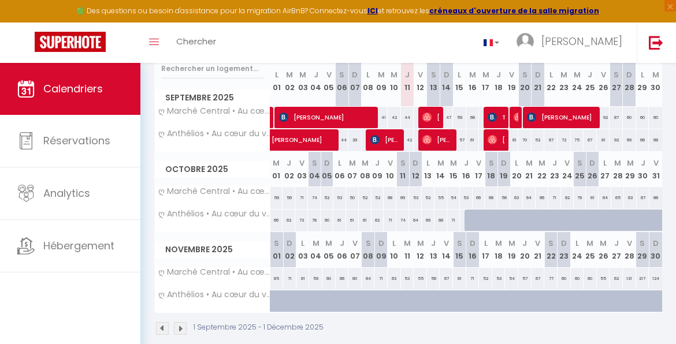
click at [176, 329] on img at bounding box center [180, 328] width 13 height 13
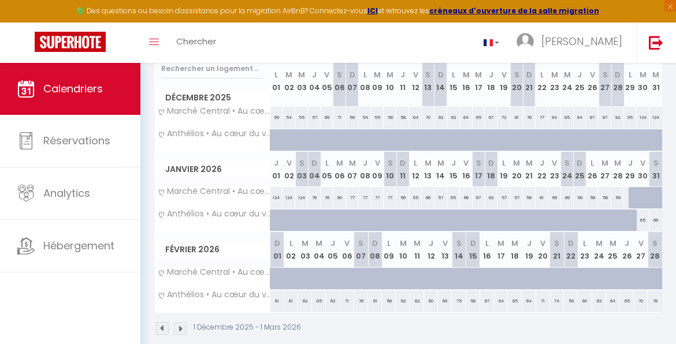
click at [157, 333] on img at bounding box center [162, 328] width 13 height 13
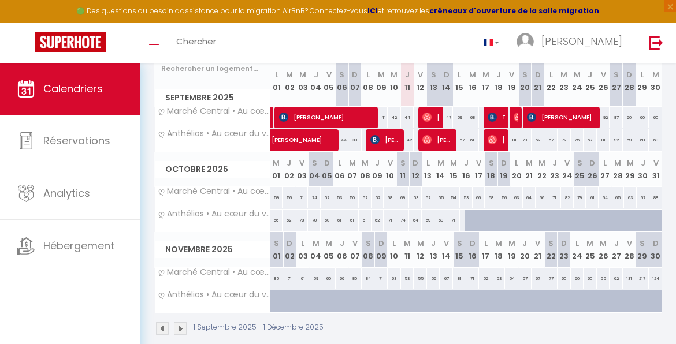
click at [473, 224] on div at bounding box center [479, 221] width 13 height 22
type input "79"
type input "Ven 17 Octobre 2025"
type input "[PERSON_NAME] 18 Octobre 2025"
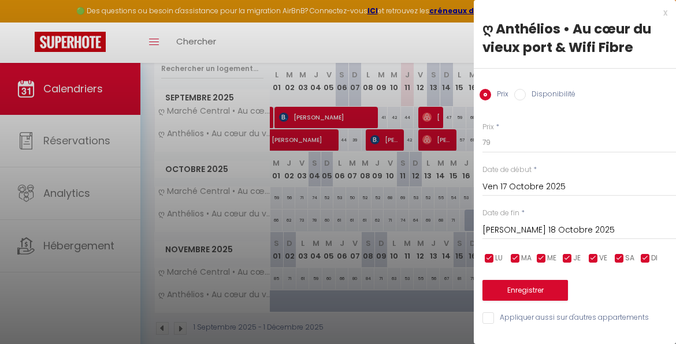
click at [654, 13] on div "x" at bounding box center [571, 13] width 194 height 14
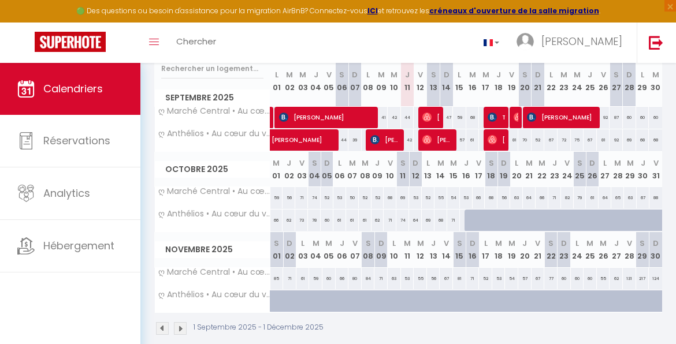
click at [184, 324] on img at bounding box center [180, 328] width 13 height 13
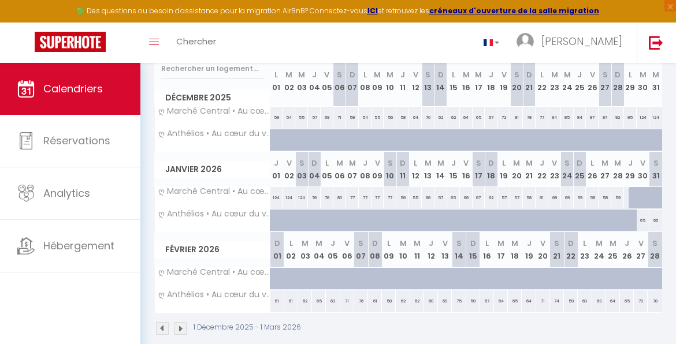
click at [165, 325] on img at bounding box center [162, 328] width 13 height 13
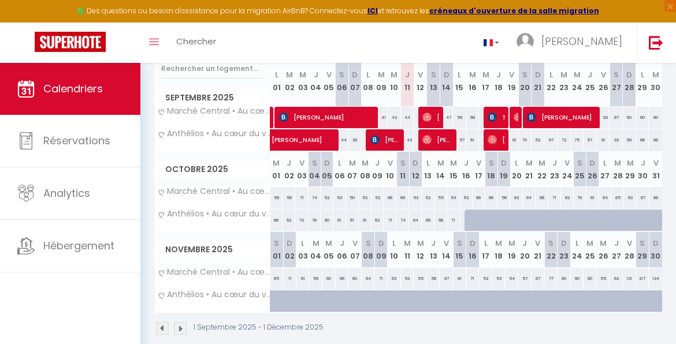
click at [181, 325] on img at bounding box center [180, 328] width 13 height 13
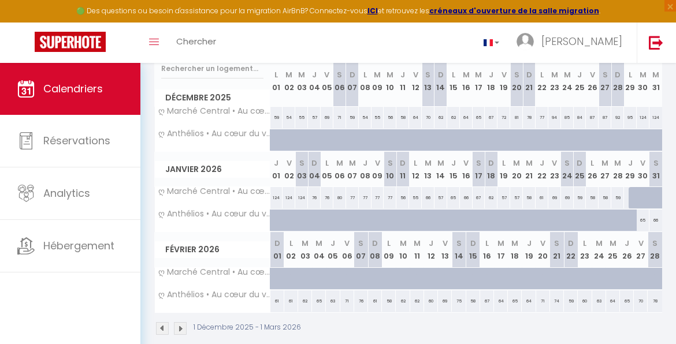
click at [181, 325] on img at bounding box center [180, 328] width 13 height 13
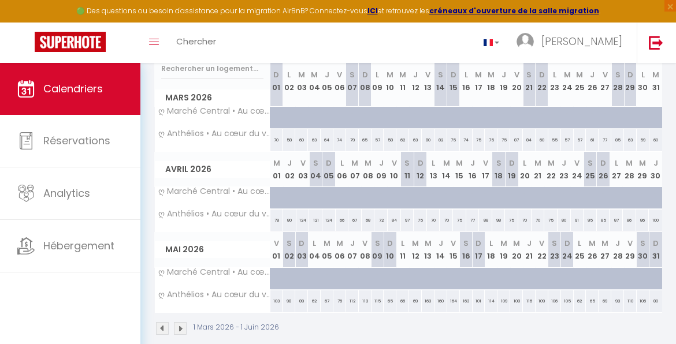
click at [164, 331] on img at bounding box center [162, 328] width 13 height 13
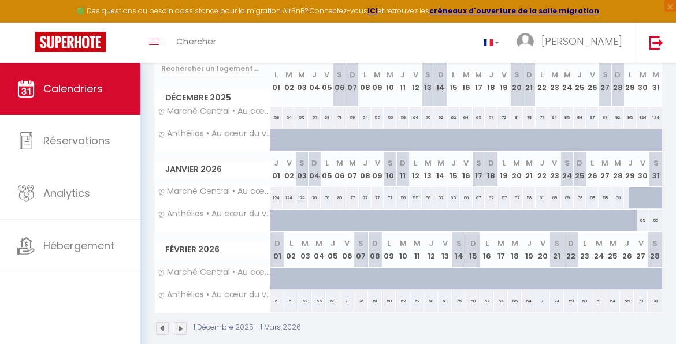
click at [164, 331] on img at bounding box center [162, 328] width 13 height 13
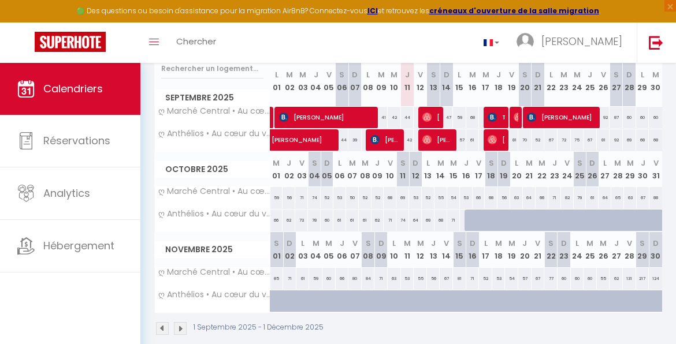
click at [164, 331] on img at bounding box center [162, 328] width 13 height 13
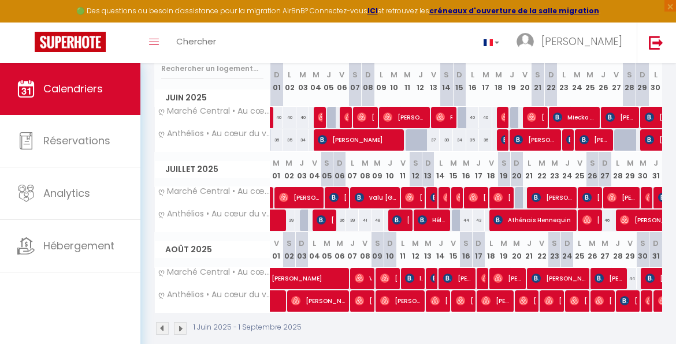
click at [179, 329] on img at bounding box center [180, 328] width 13 height 13
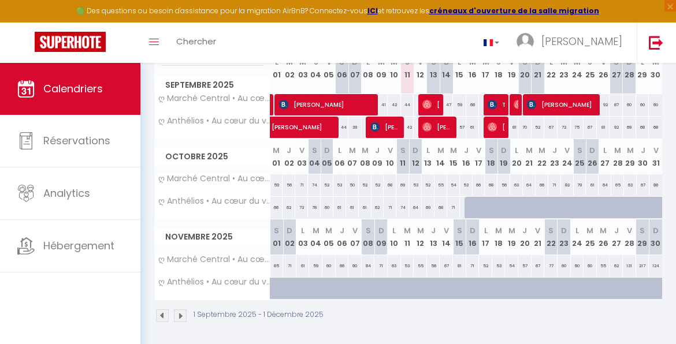
scroll to position [177, 0]
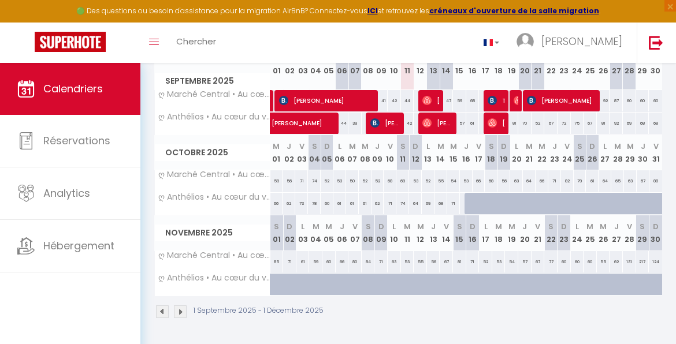
click at [176, 306] on img at bounding box center [180, 312] width 13 height 13
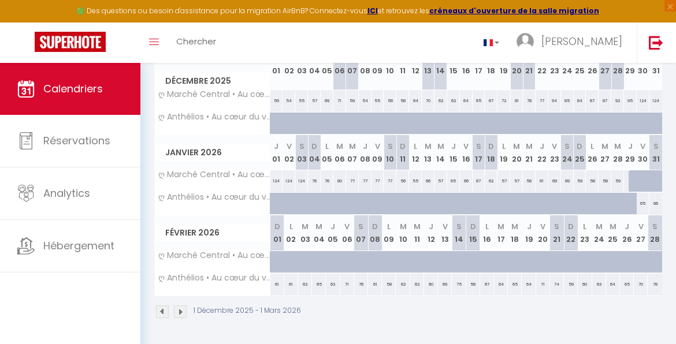
click at [177, 306] on img at bounding box center [180, 312] width 13 height 13
